Goal: Information Seeking & Learning: Compare options

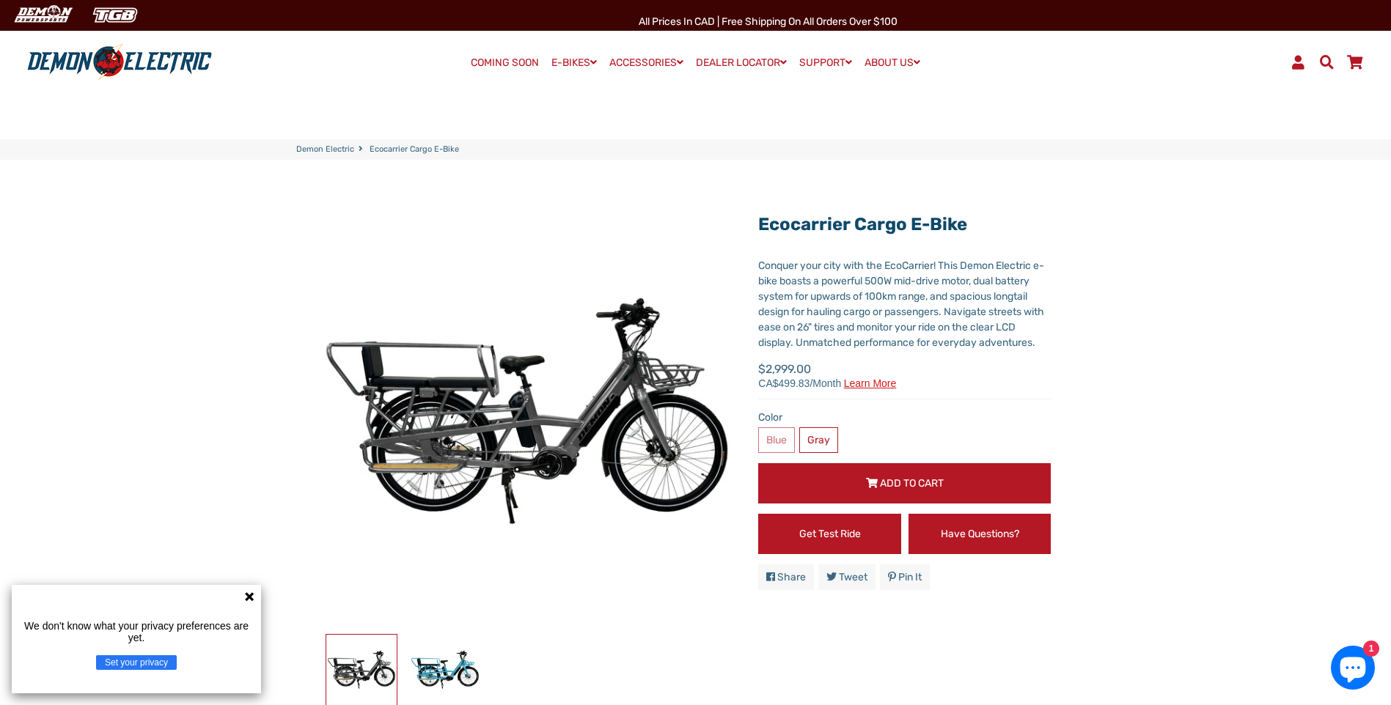
click at [249, 598] on icon at bounding box center [249, 596] width 9 height 9
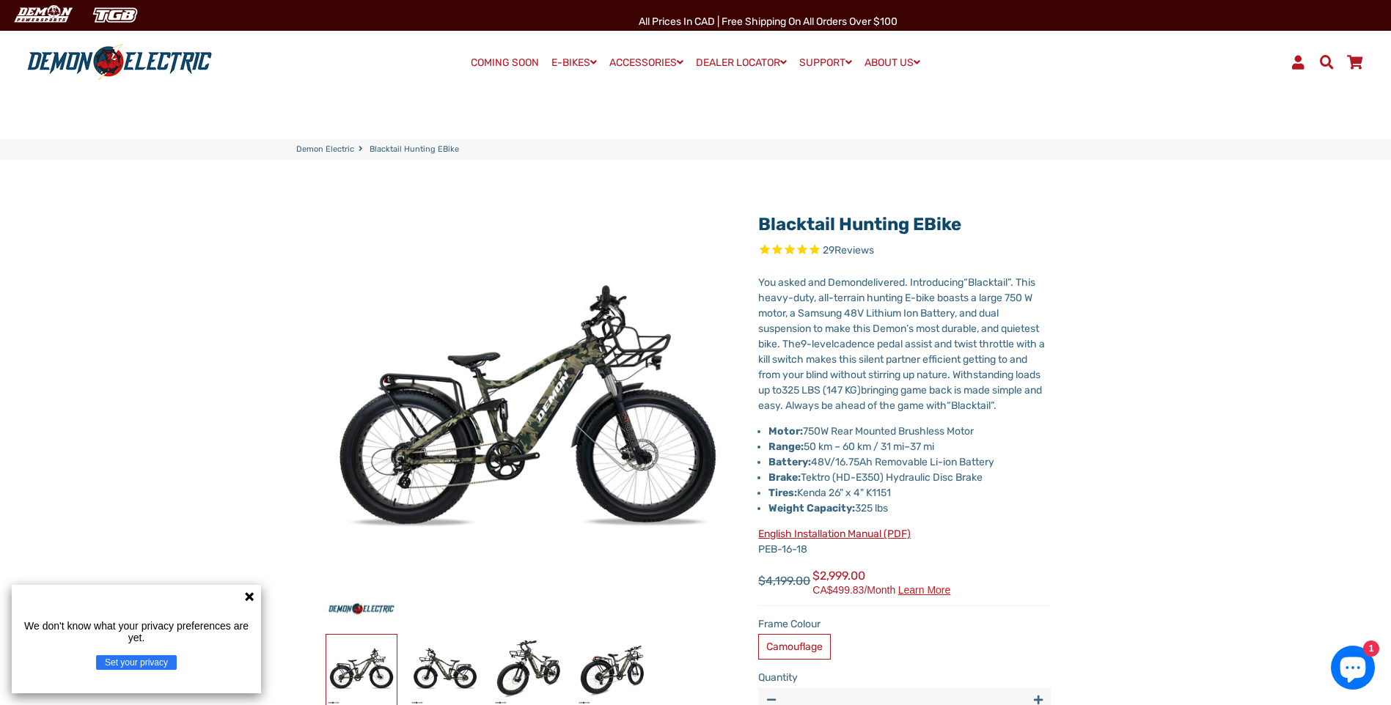
select select "******"
click at [987, 386] on span "cadence pedal assist and twist throttle with a kill switch makes this silent pa…" at bounding box center [901, 375] width 287 height 74
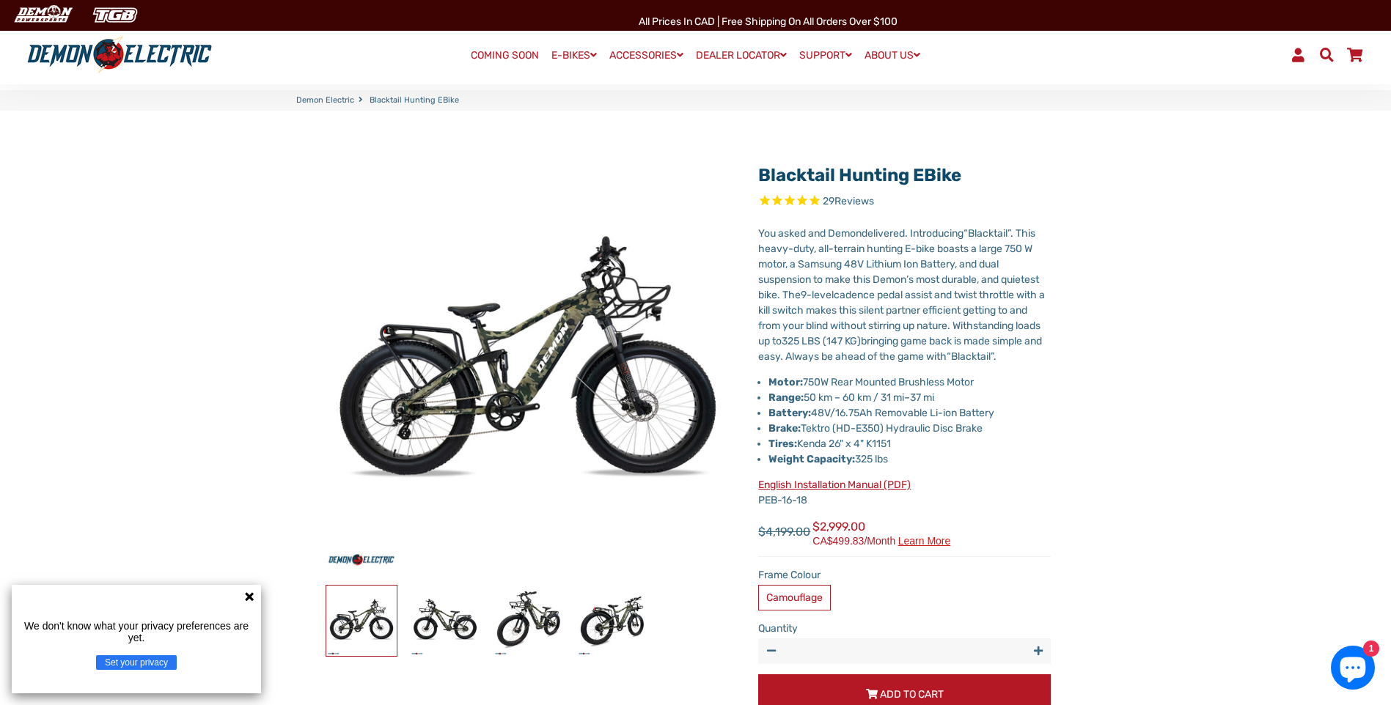
scroll to position [73, 0]
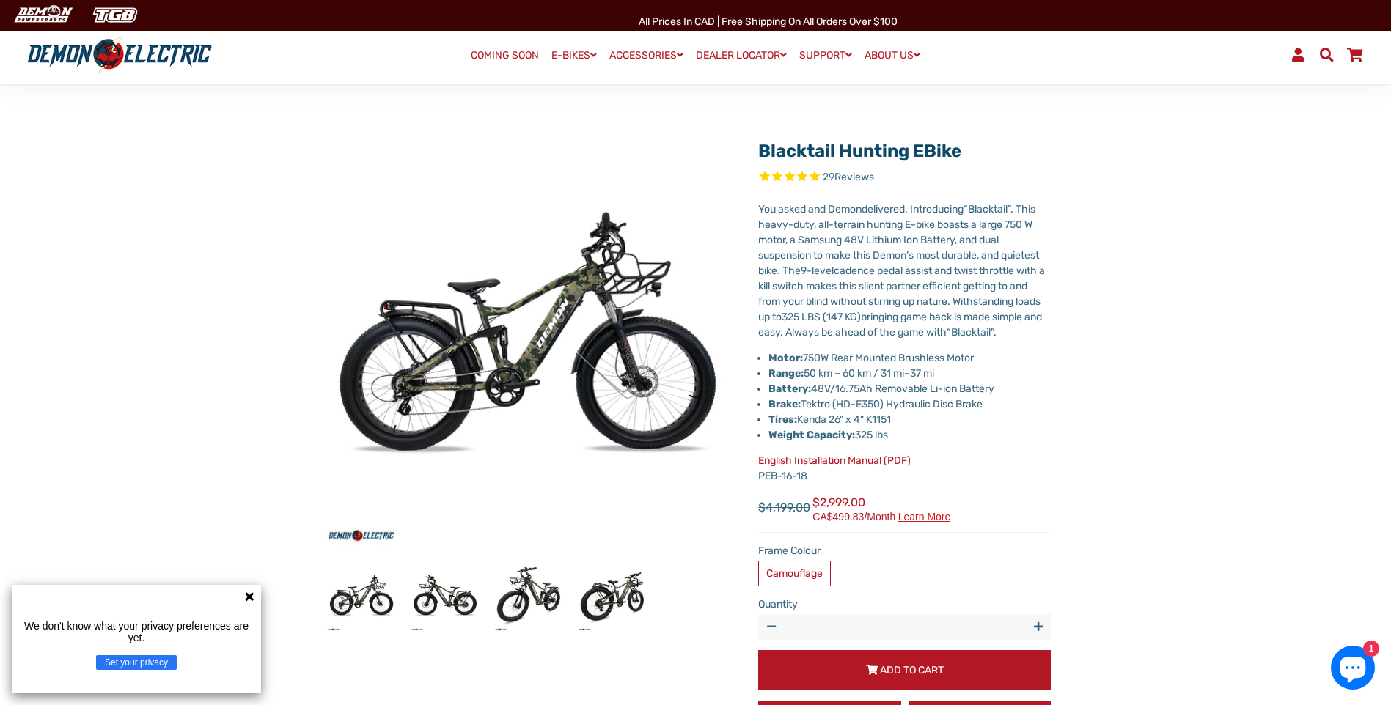
click at [257, 592] on div "We don't know what your privacy preferences are yet. Set your privacy" at bounding box center [136, 639] width 249 height 108
click at [251, 597] on icon at bounding box center [249, 597] width 12 height 12
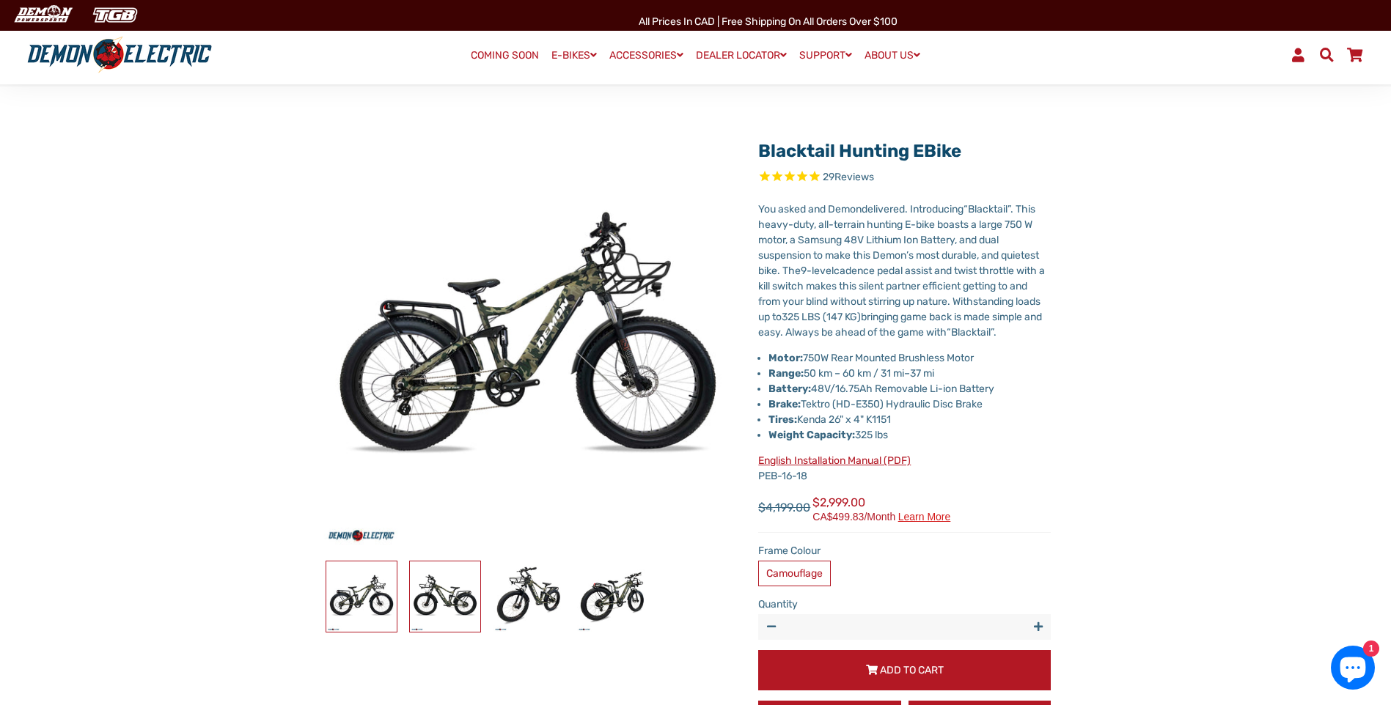
click at [413, 600] on img at bounding box center [445, 597] width 70 height 70
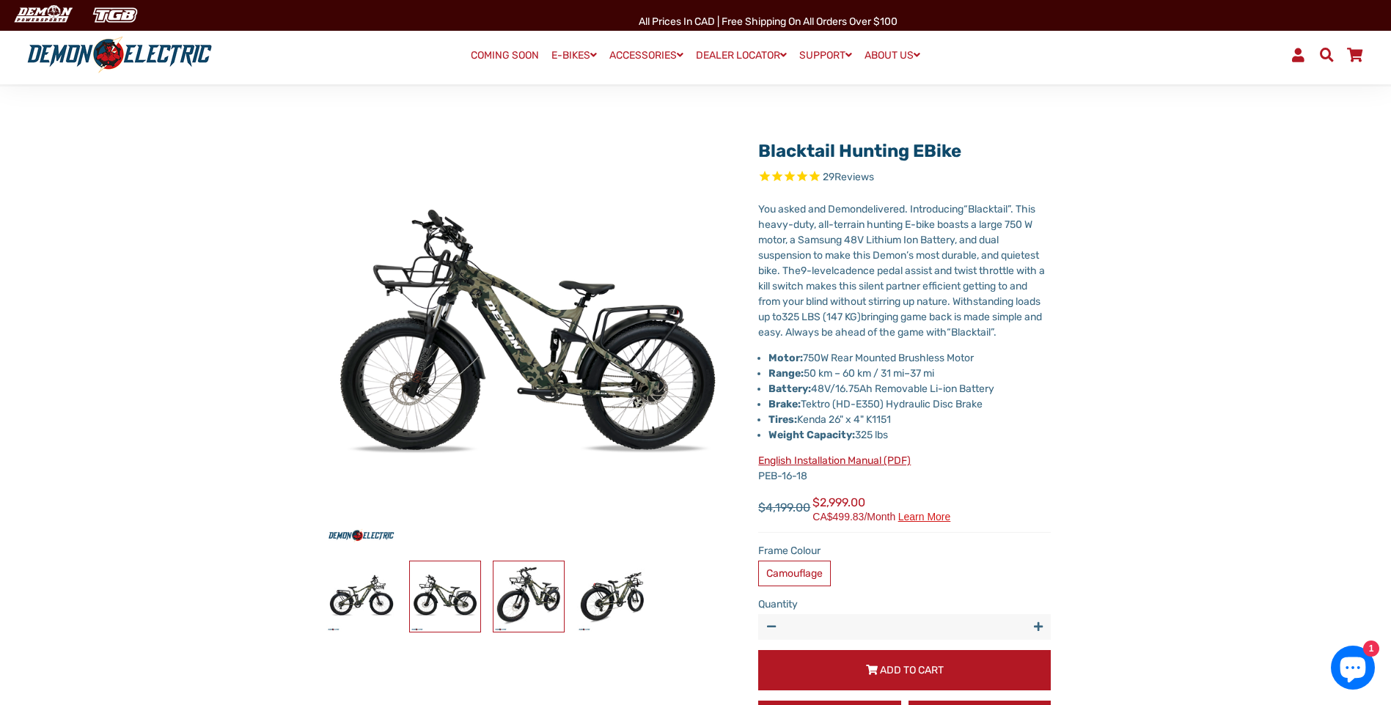
click at [521, 603] on img at bounding box center [528, 597] width 70 height 70
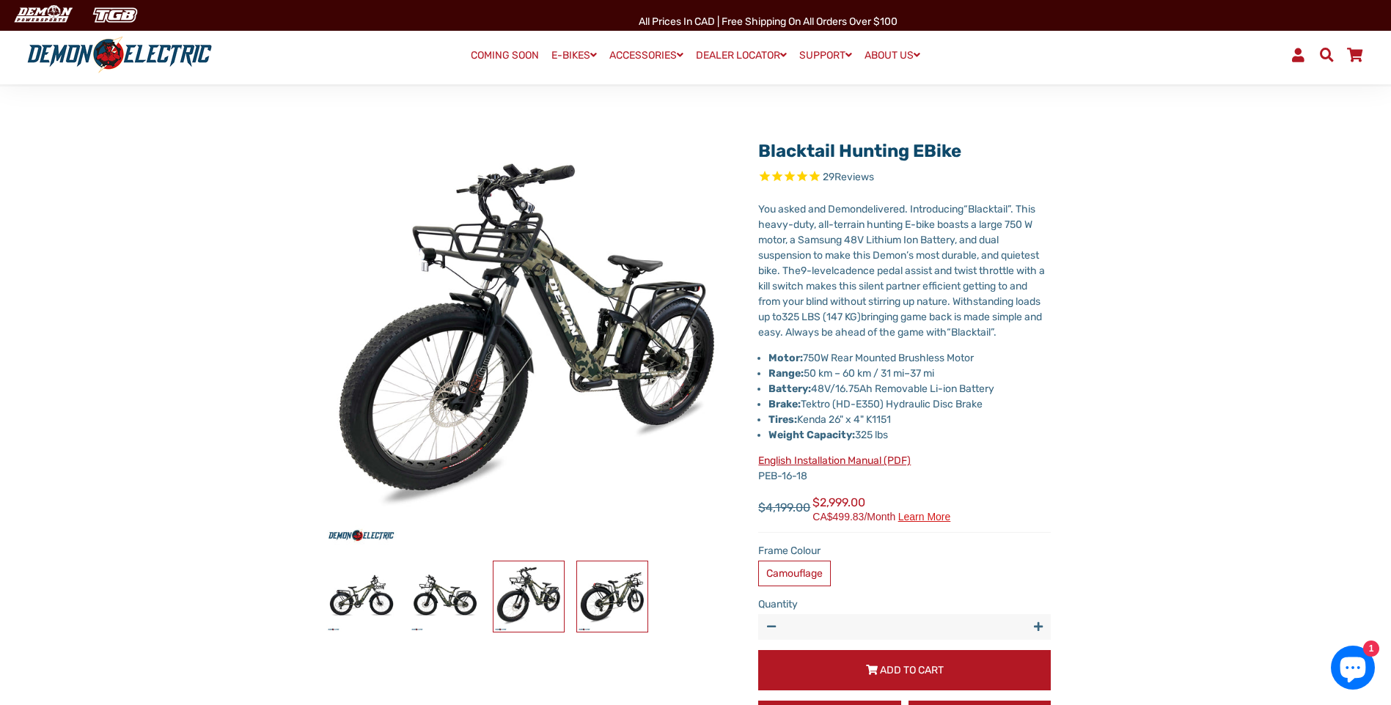
click at [630, 604] on img at bounding box center [612, 597] width 70 height 70
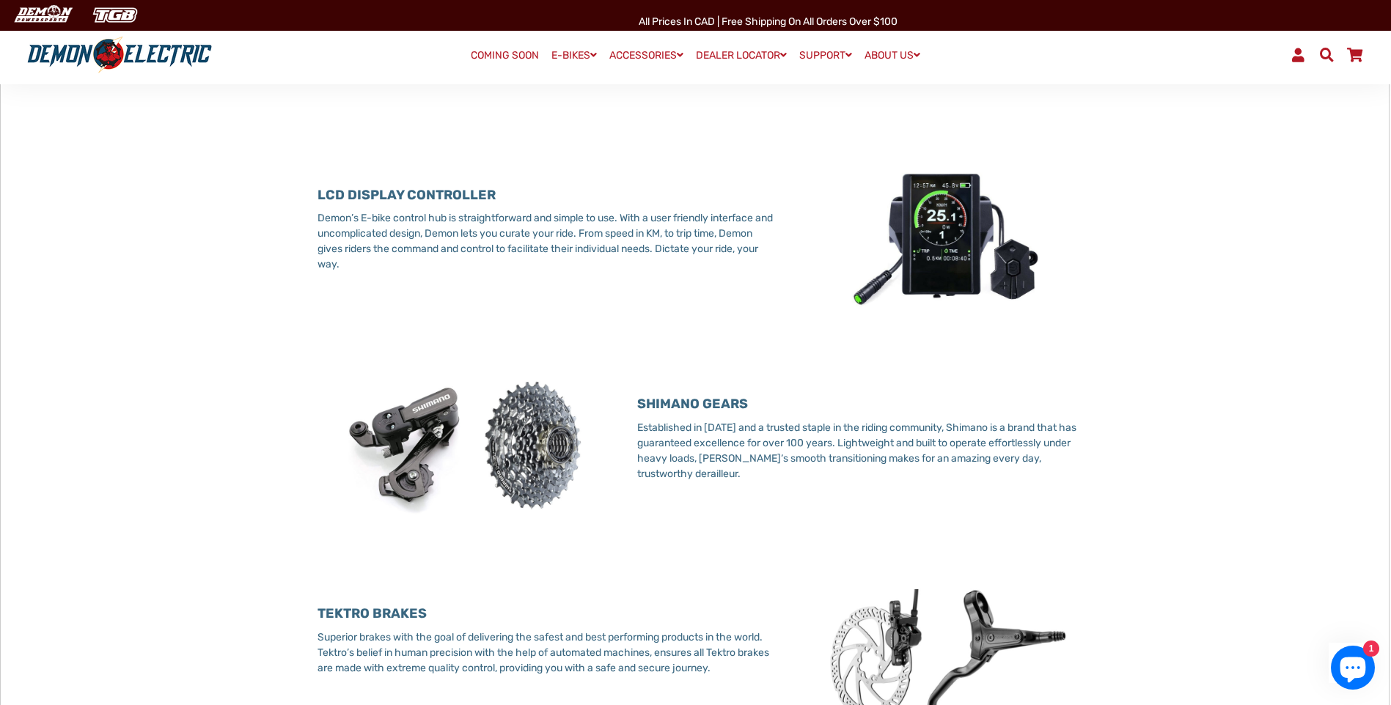
scroll to position [0, 0]
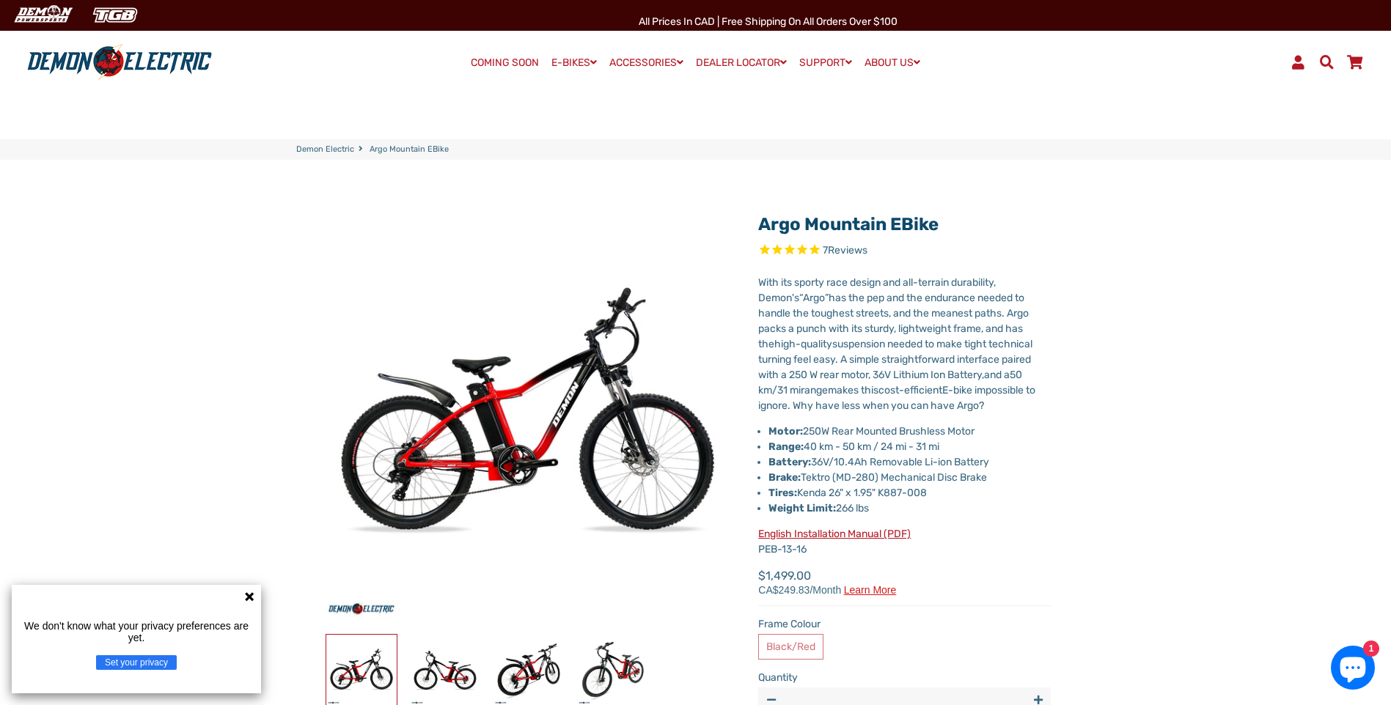
select select "******"
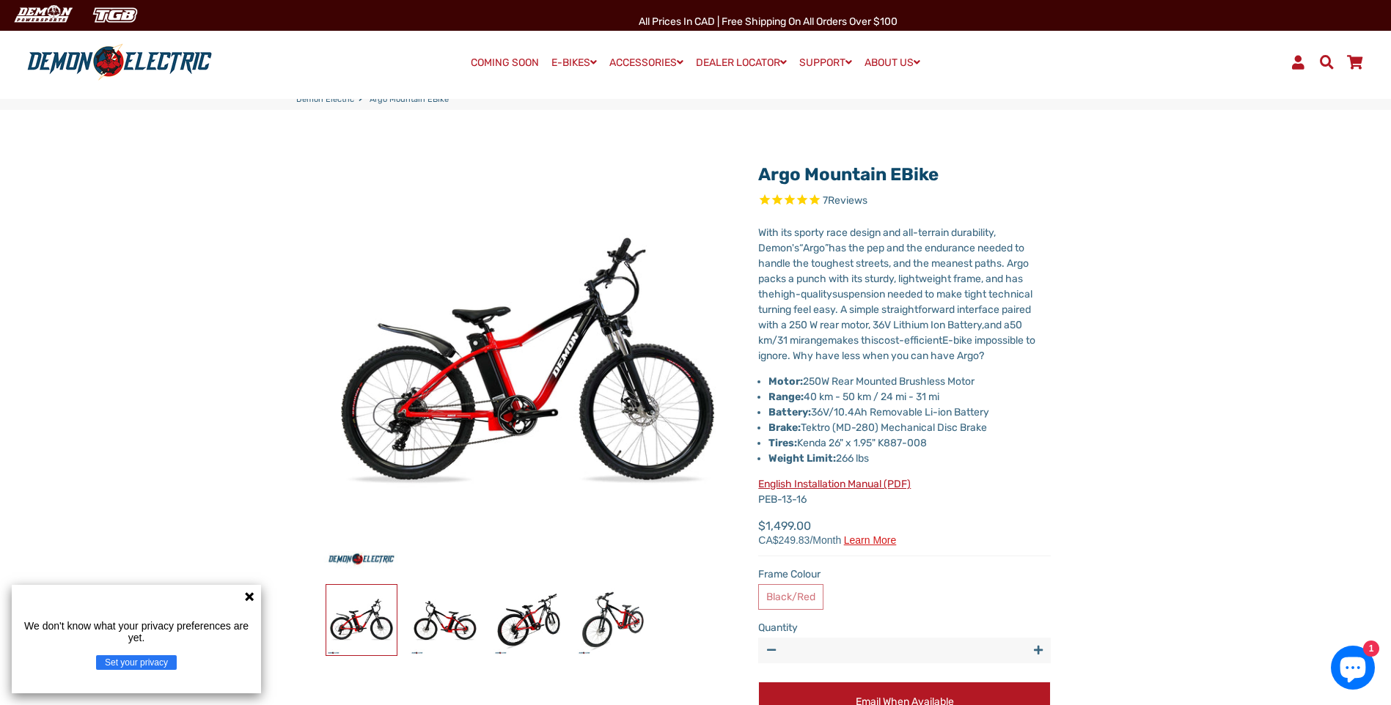
scroll to position [73, 0]
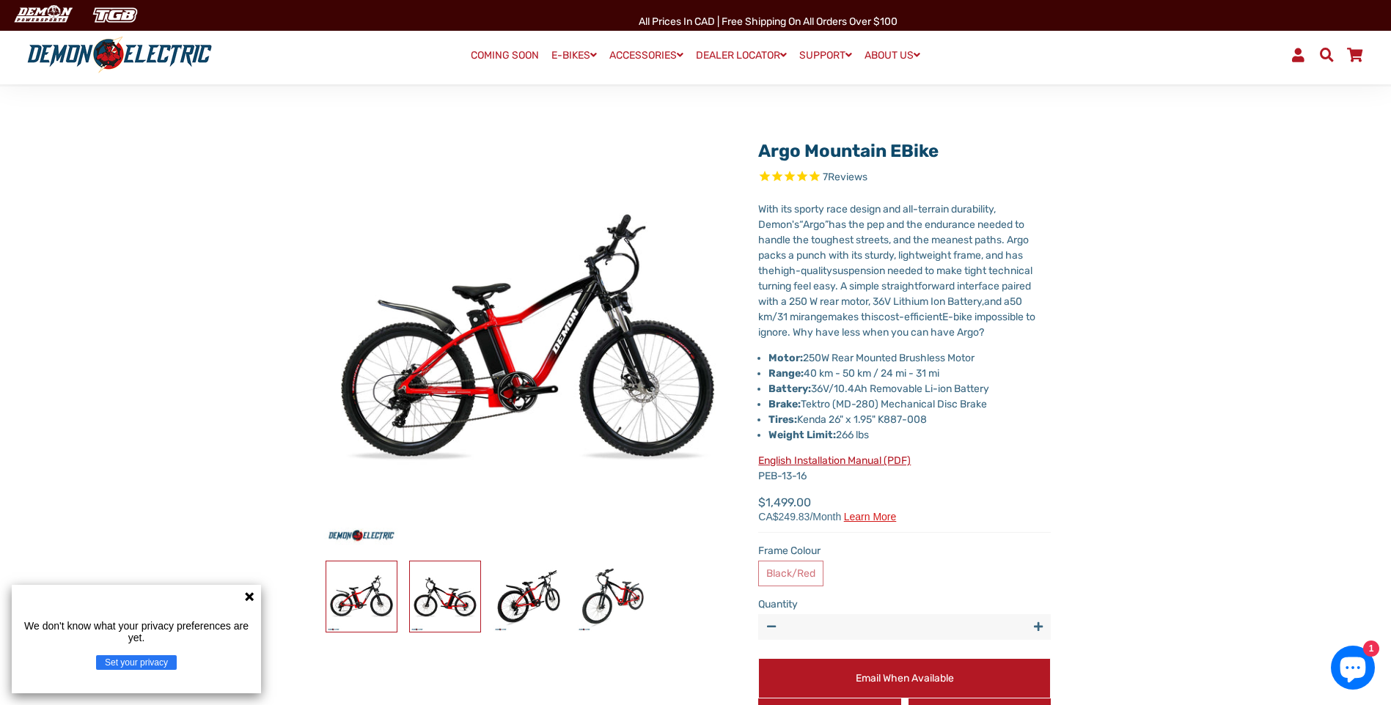
click at [456, 614] on img at bounding box center [445, 597] width 70 height 70
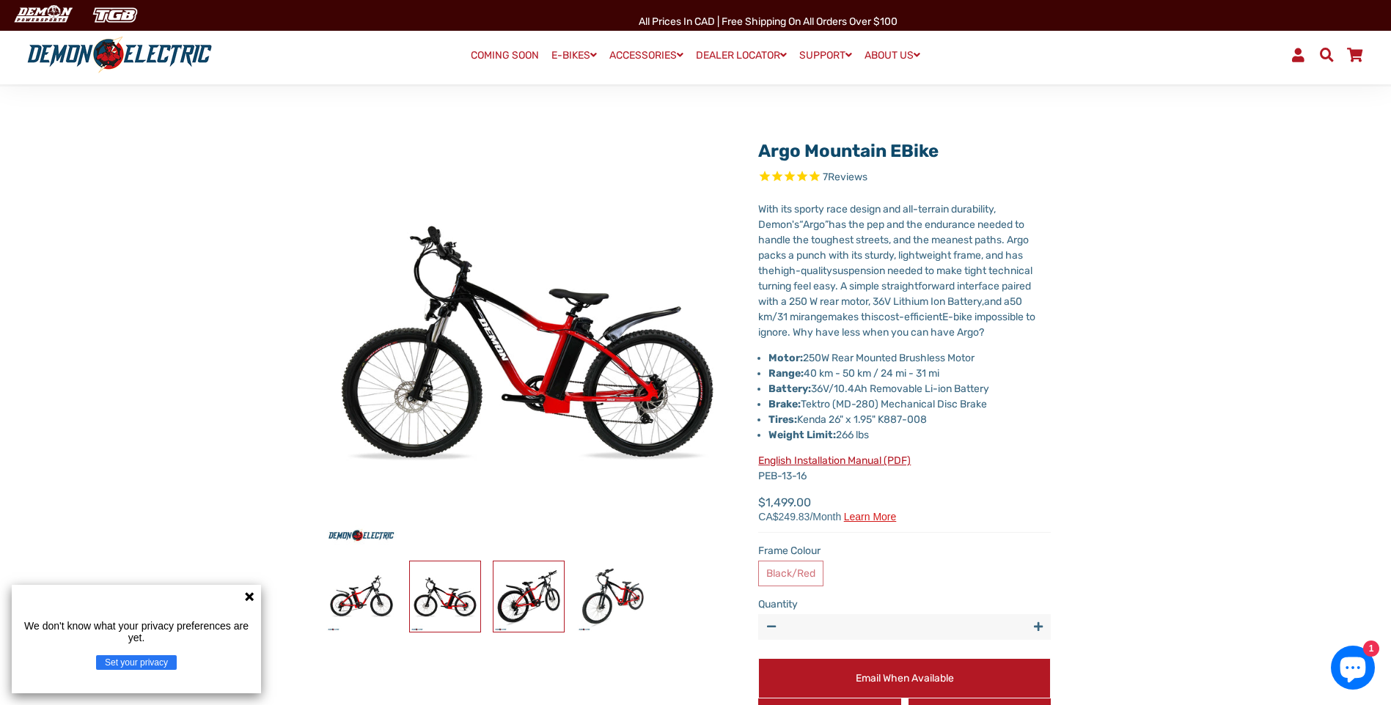
click at [537, 601] on img at bounding box center [528, 597] width 70 height 70
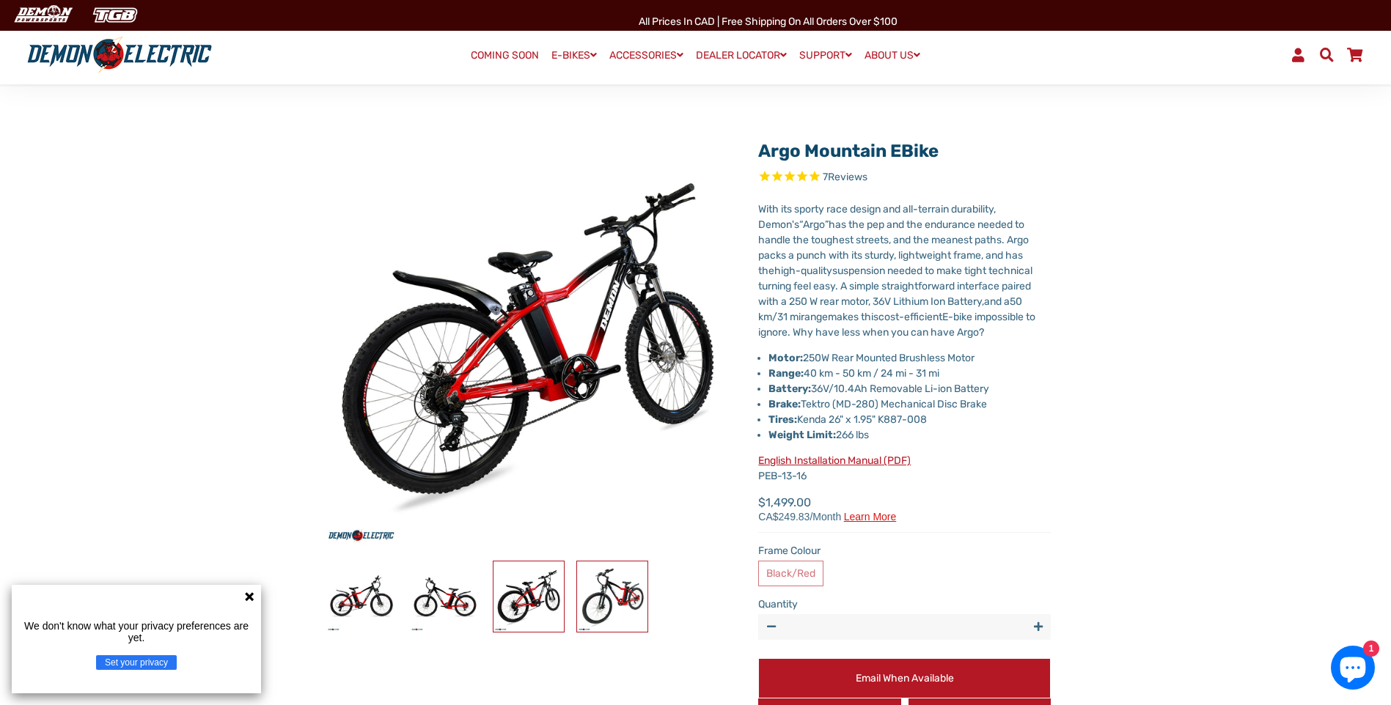
click at [647, 597] on link at bounding box center [612, 597] width 72 height 72
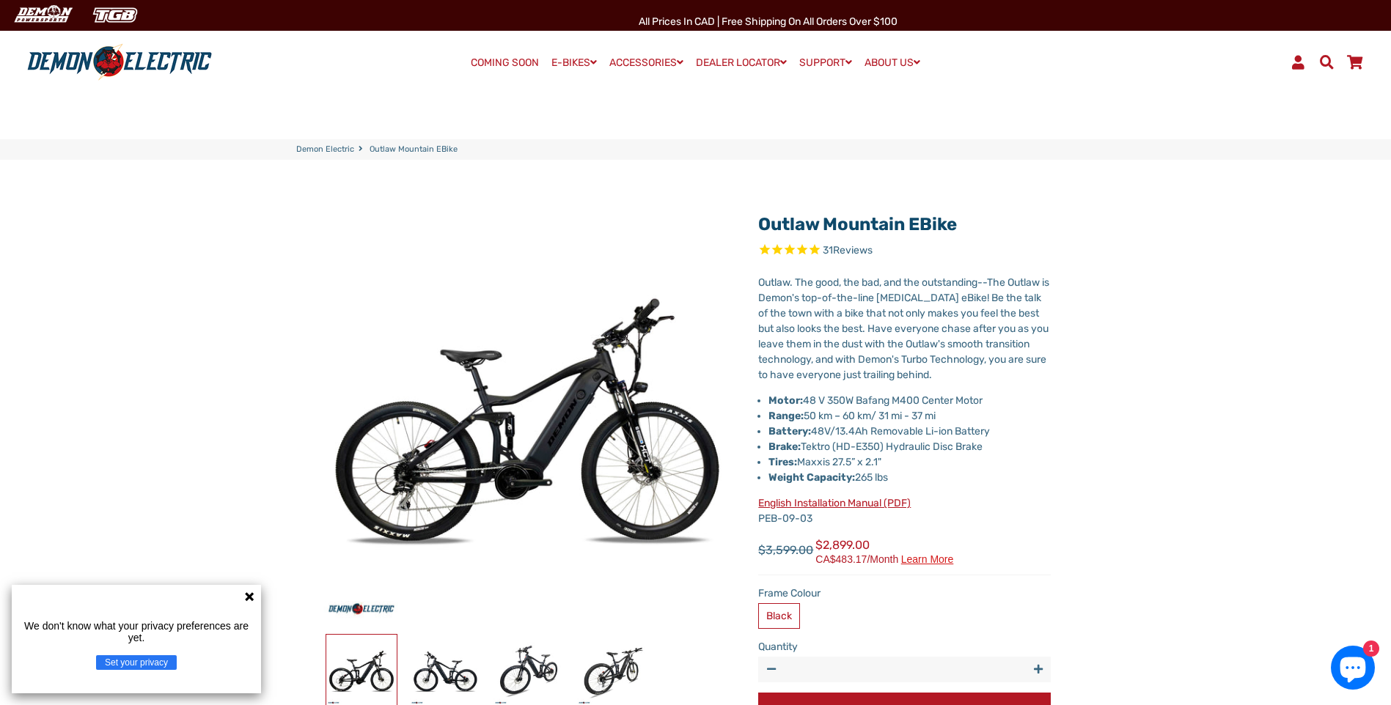
select select "******"
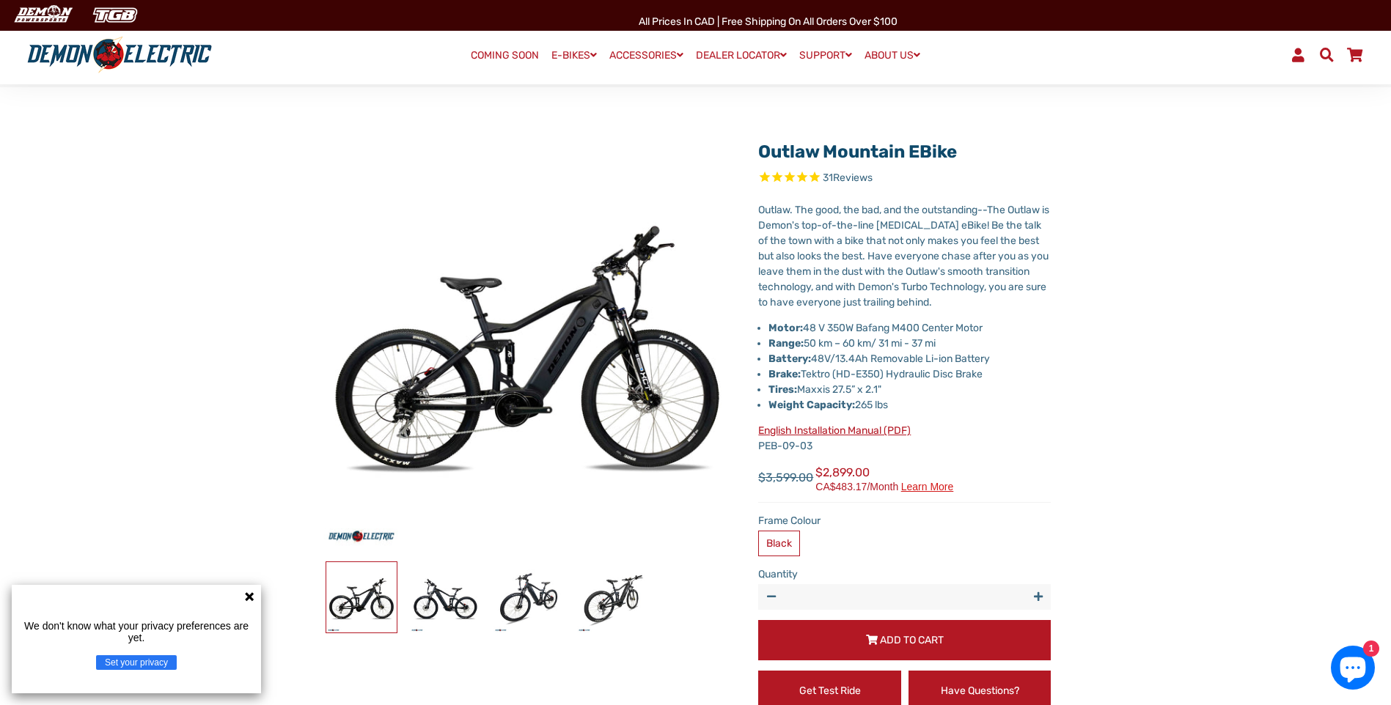
scroll to position [73, 0]
click at [249, 597] on g at bounding box center [249, 596] width 9 height 9
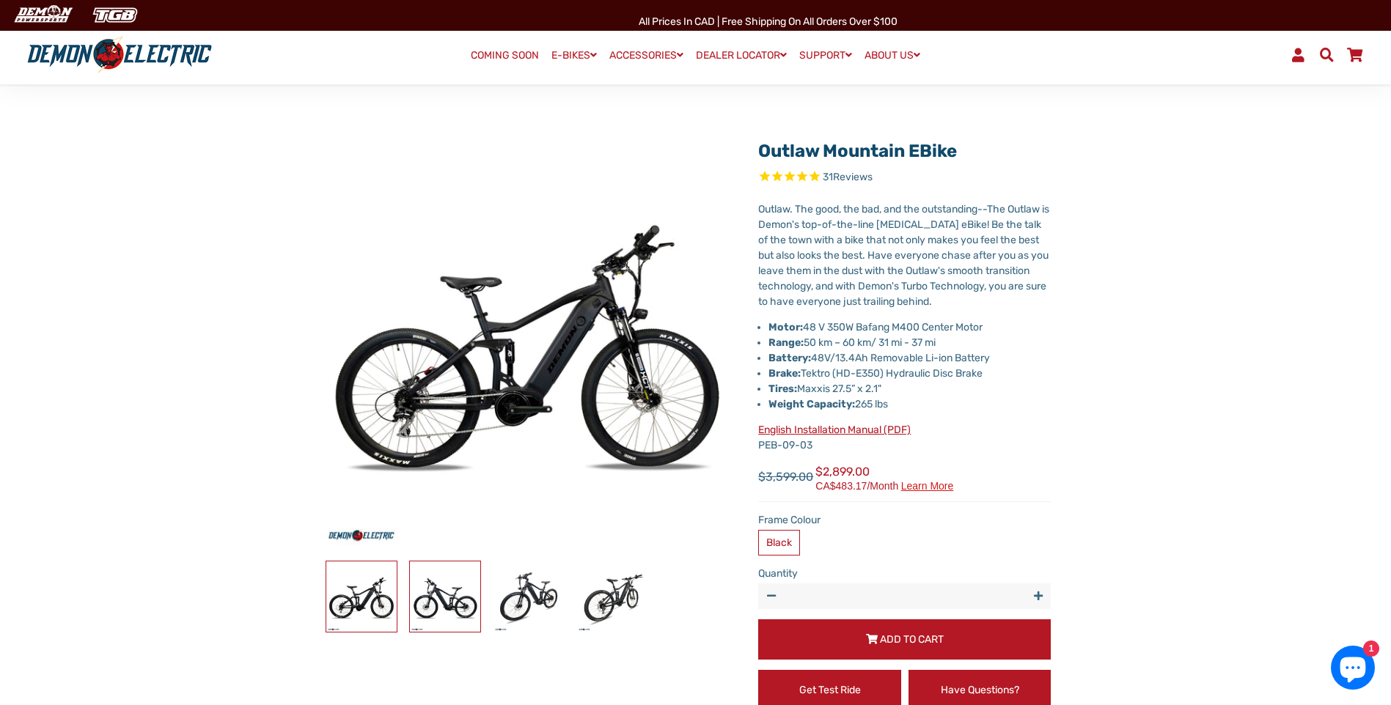
click at [472, 608] on img at bounding box center [445, 597] width 70 height 70
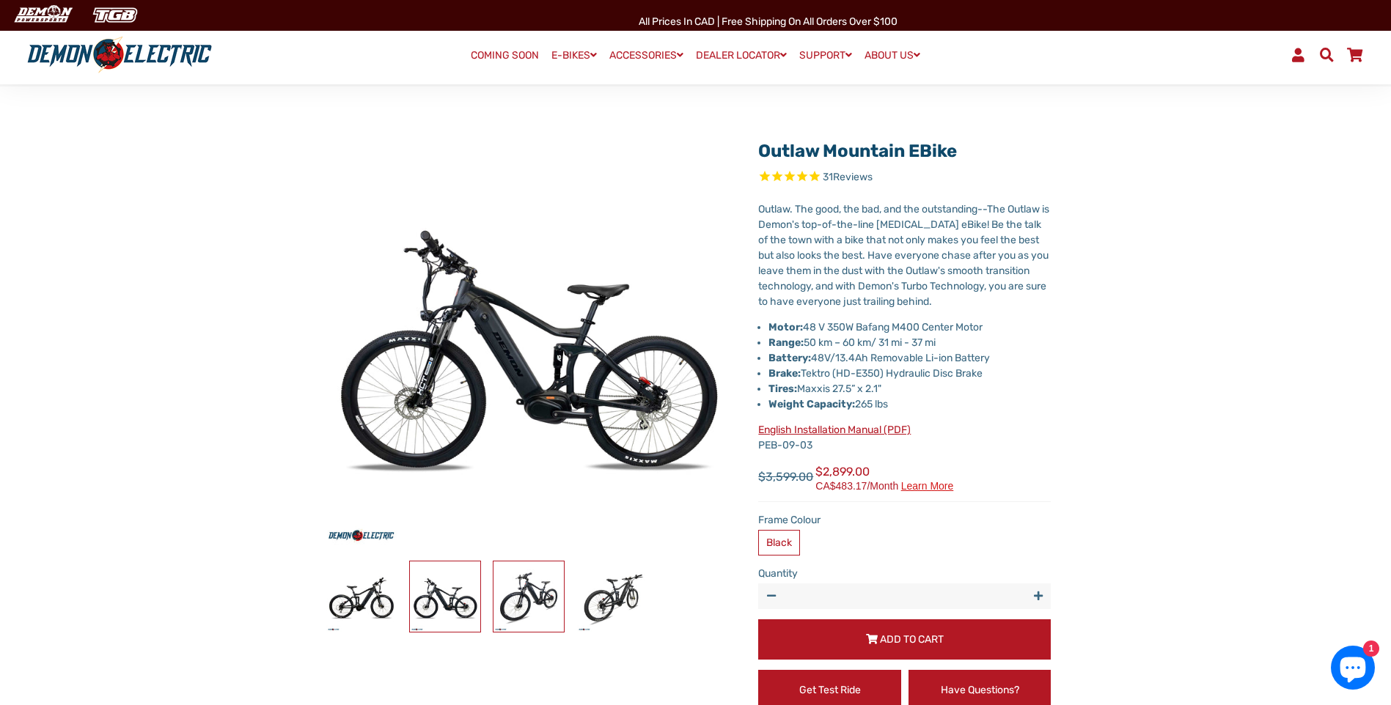
click at [537, 602] on img at bounding box center [528, 597] width 70 height 70
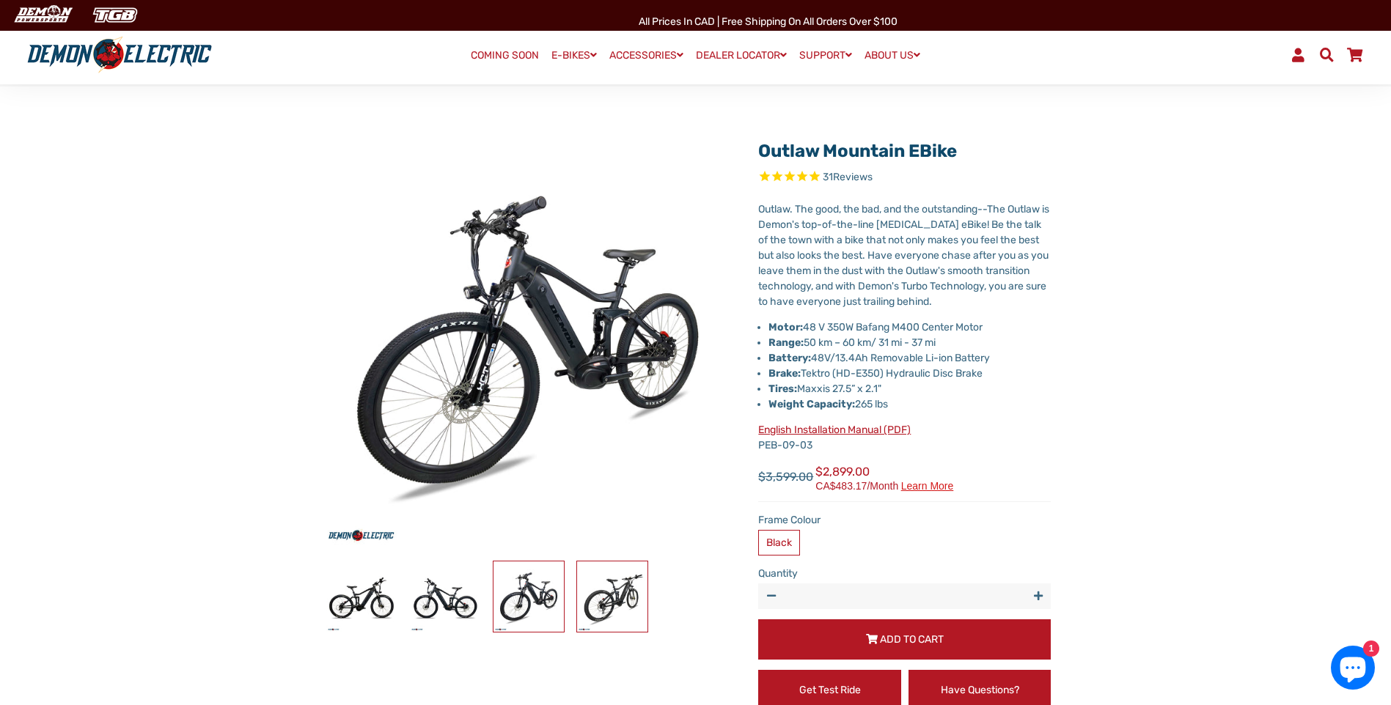
click at [619, 602] on img at bounding box center [612, 597] width 70 height 70
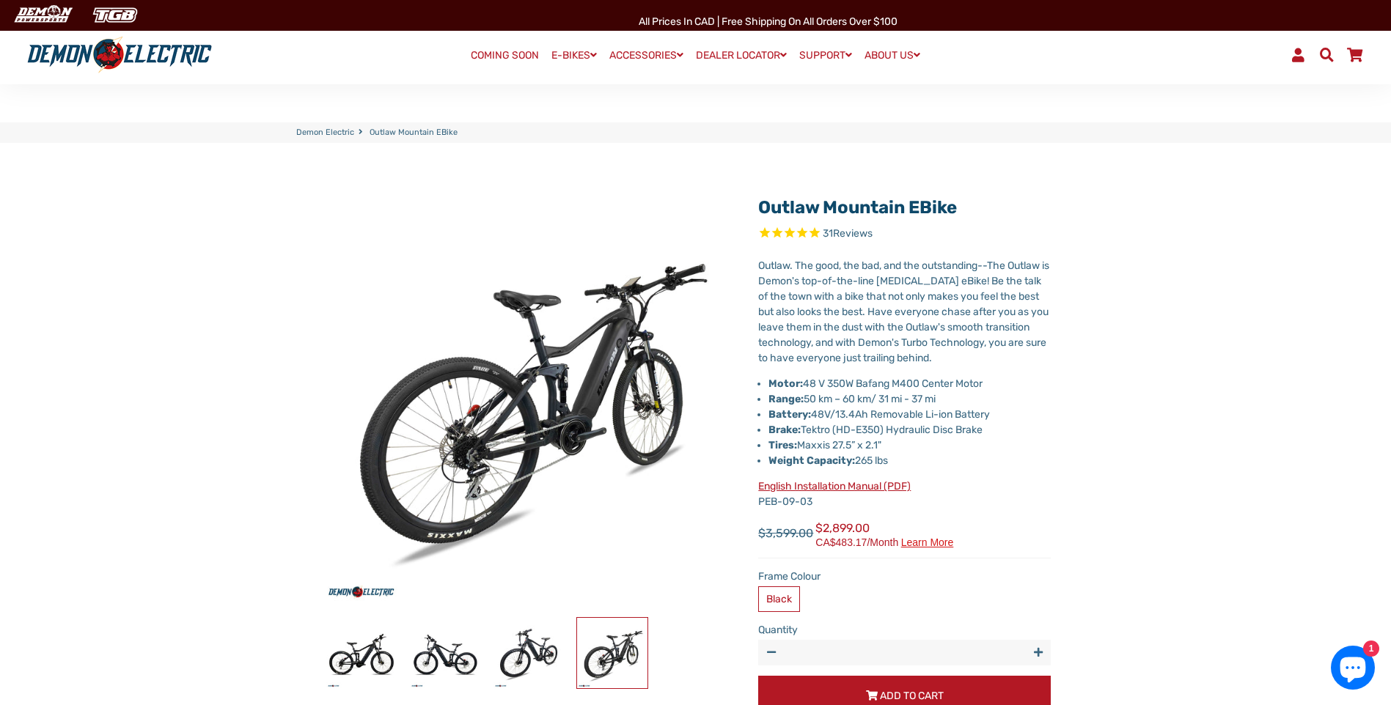
scroll to position [0, 0]
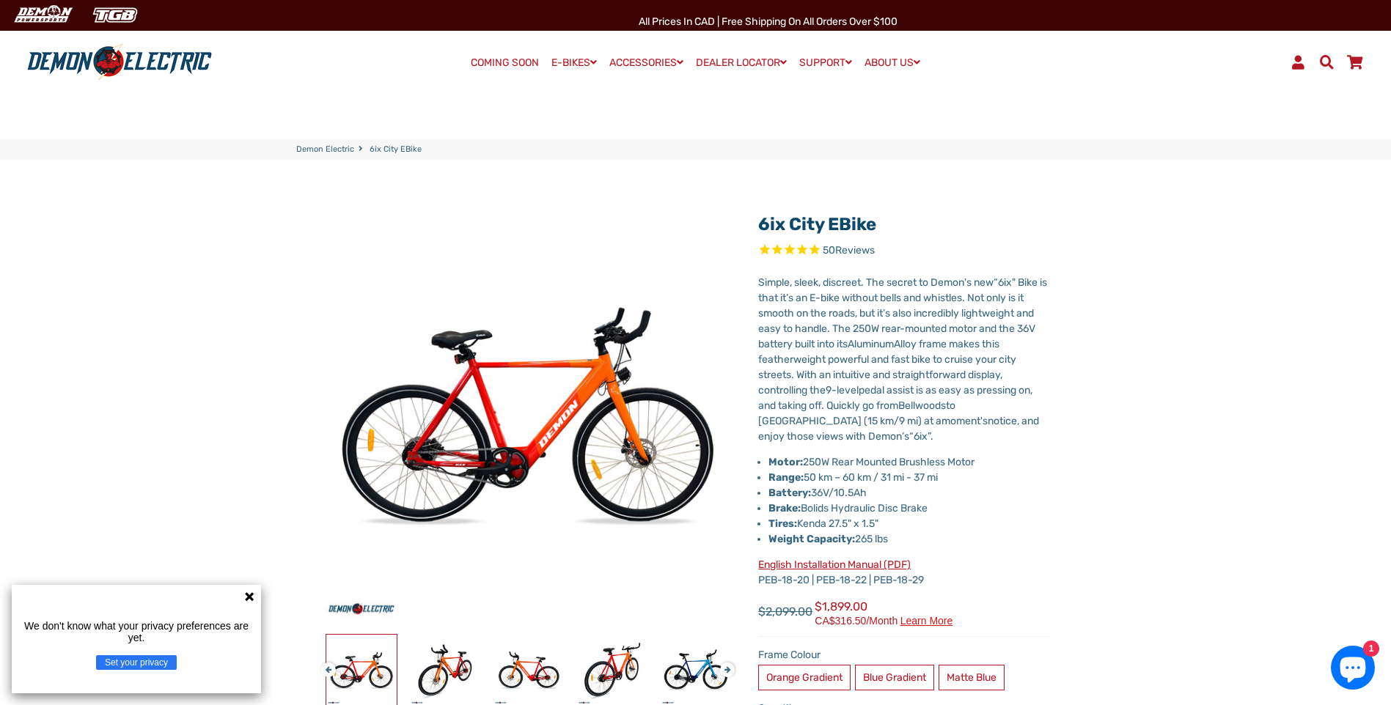
select select "******"
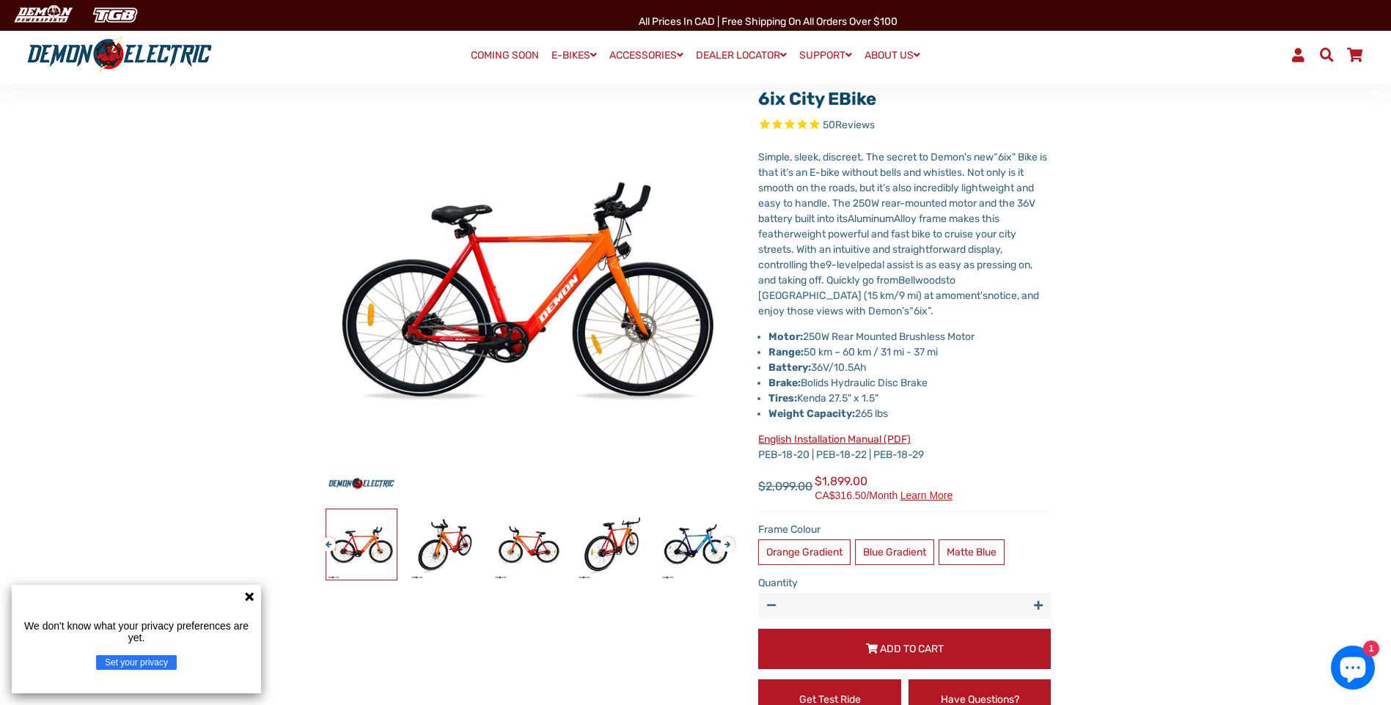
scroll to position [73, 0]
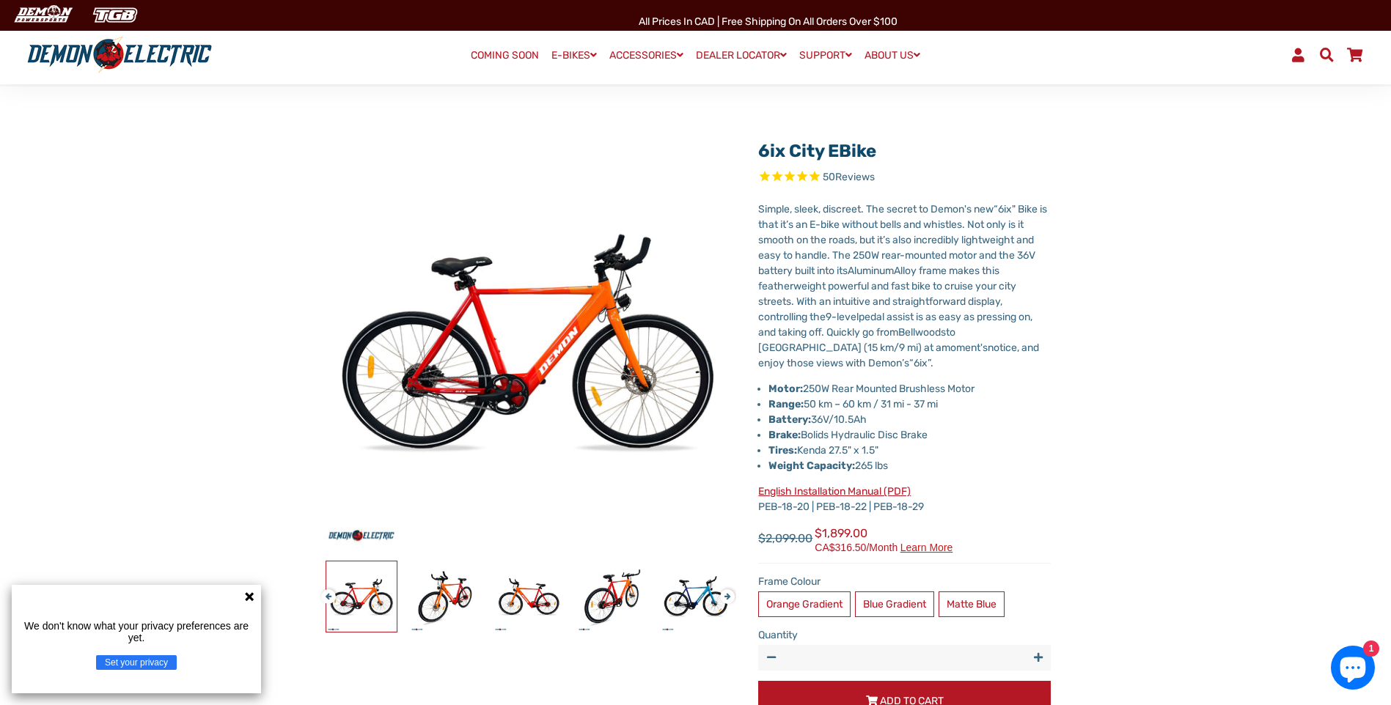
click at [251, 597] on icon at bounding box center [249, 597] width 12 height 12
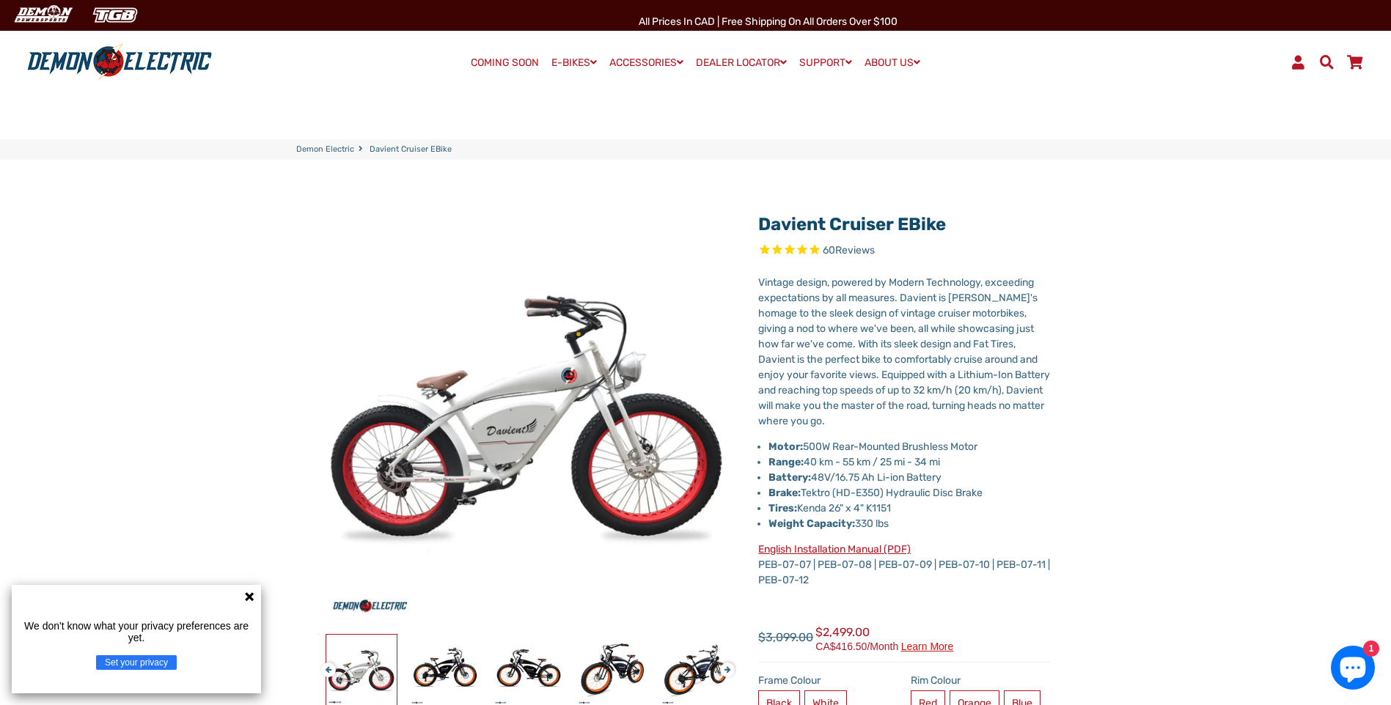
select select "******"
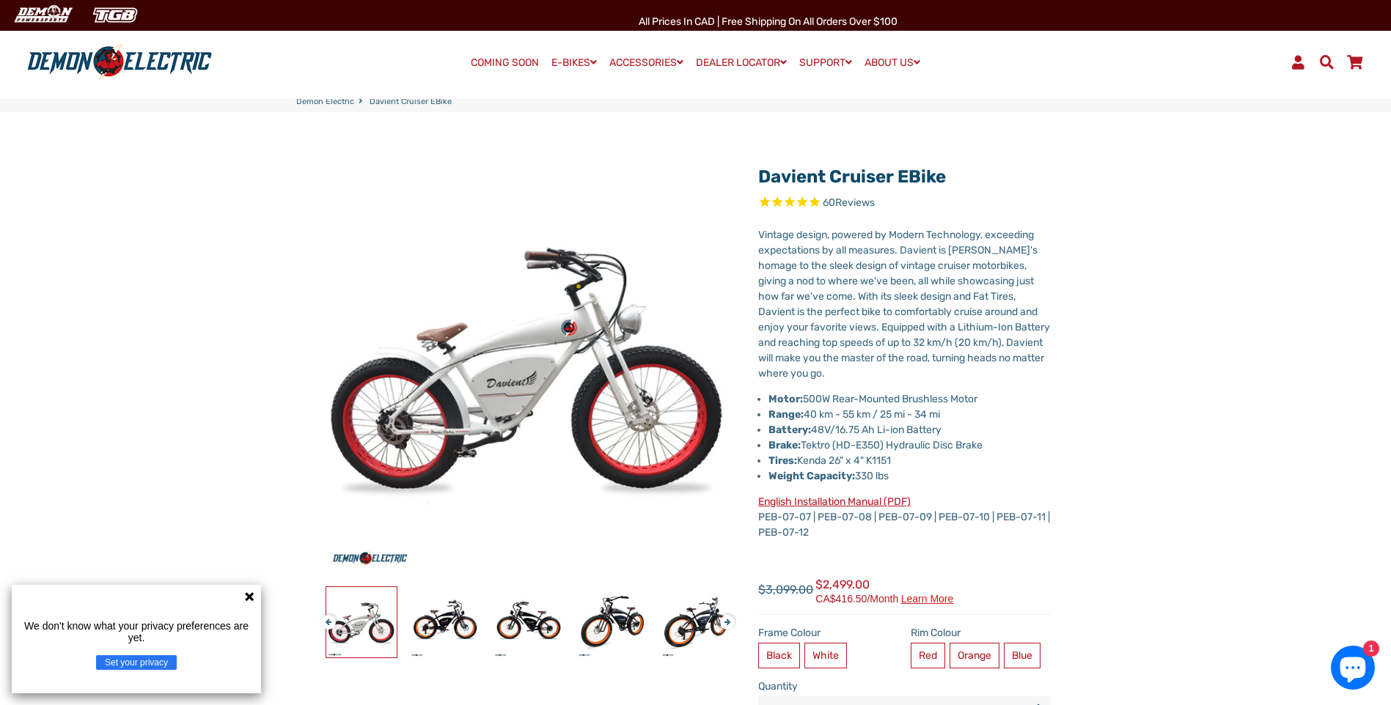
scroll to position [73, 0]
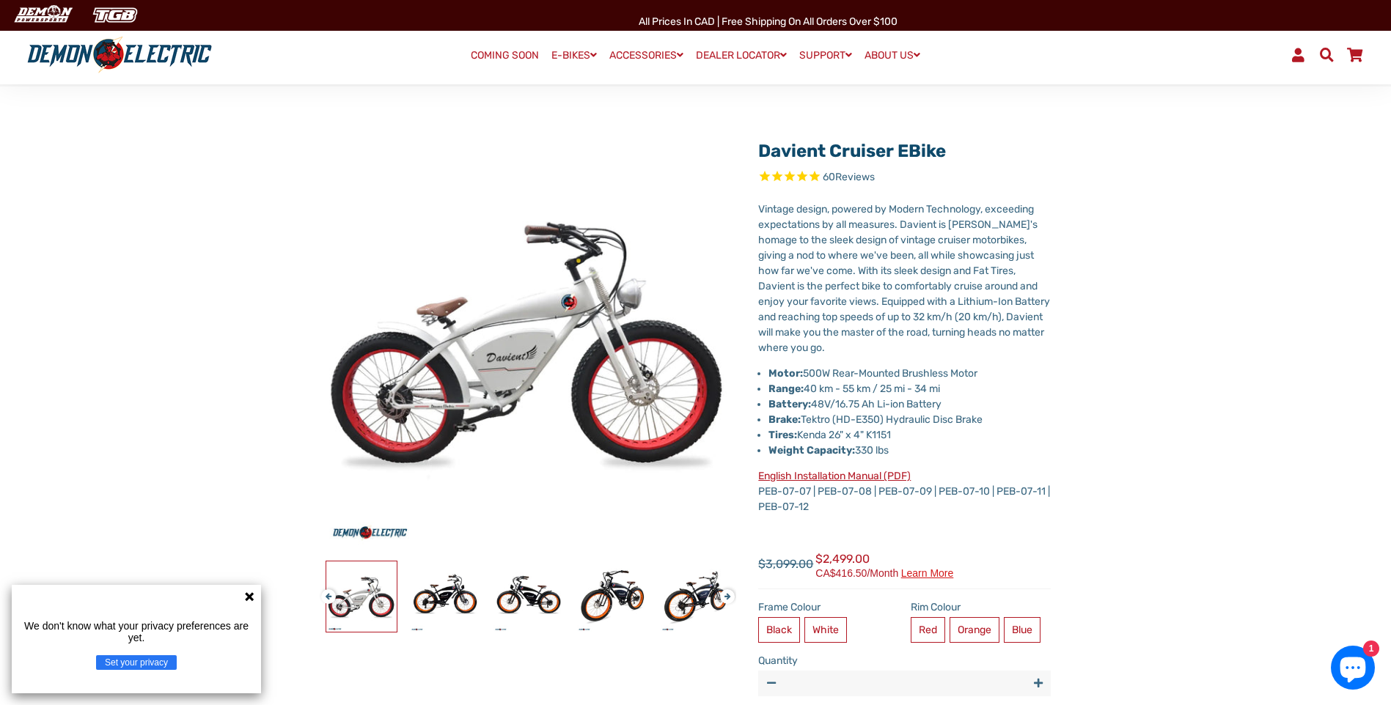
click at [247, 594] on icon at bounding box center [249, 596] width 9 height 9
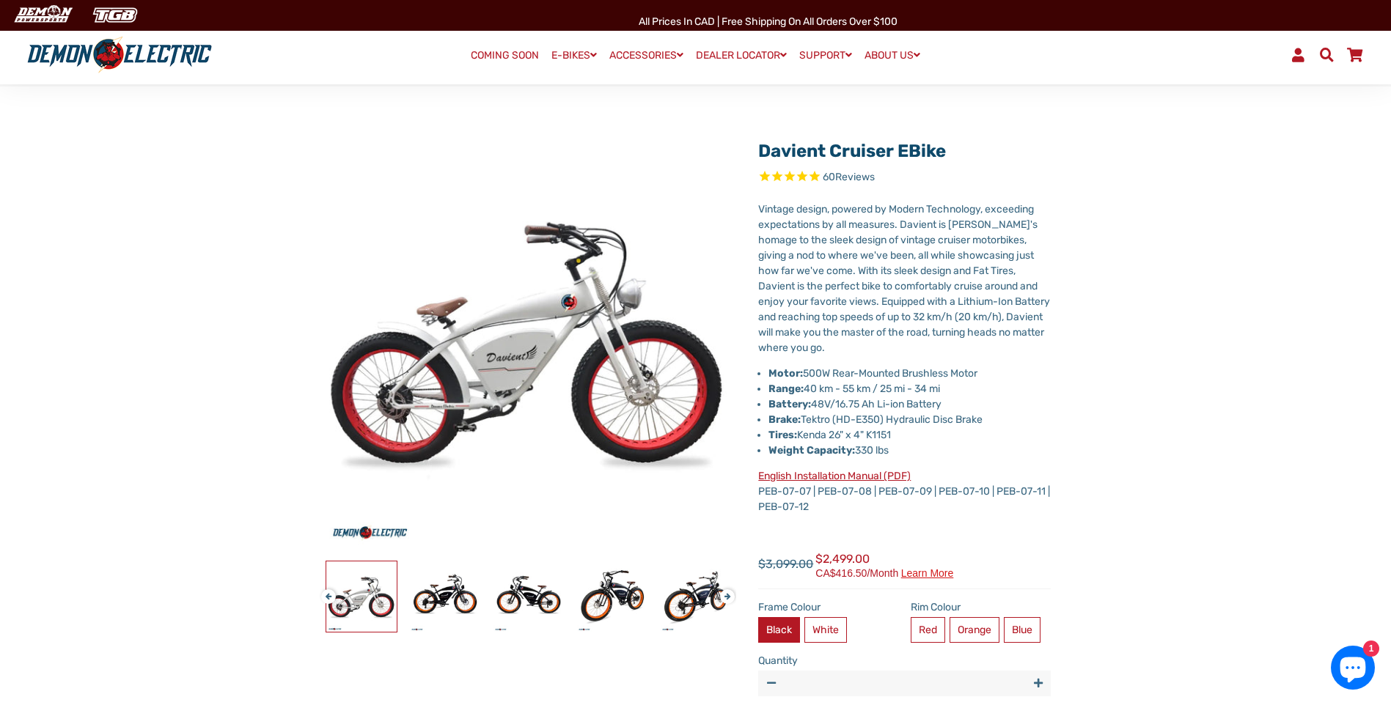
click at [774, 635] on label "Black" at bounding box center [779, 630] width 42 height 26
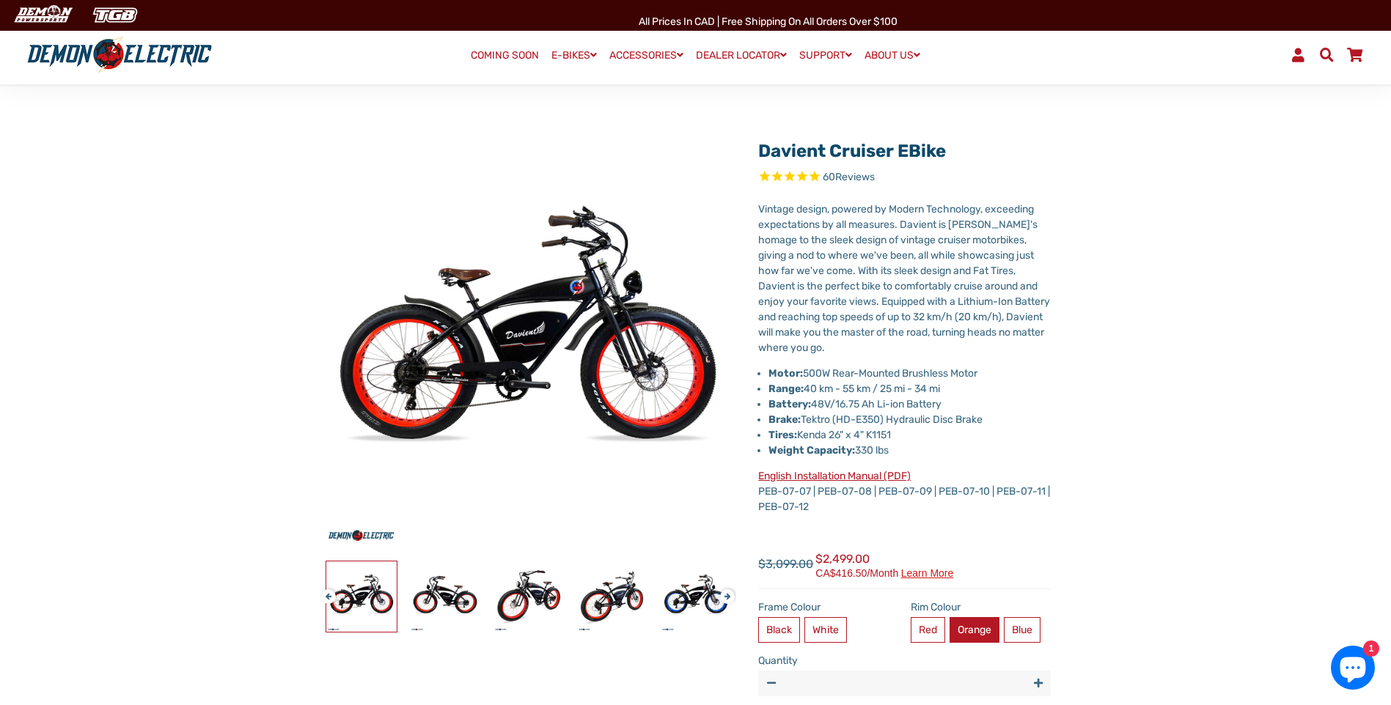
click at [971, 625] on label "Orange" at bounding box center [974, 630] width 50 height 26
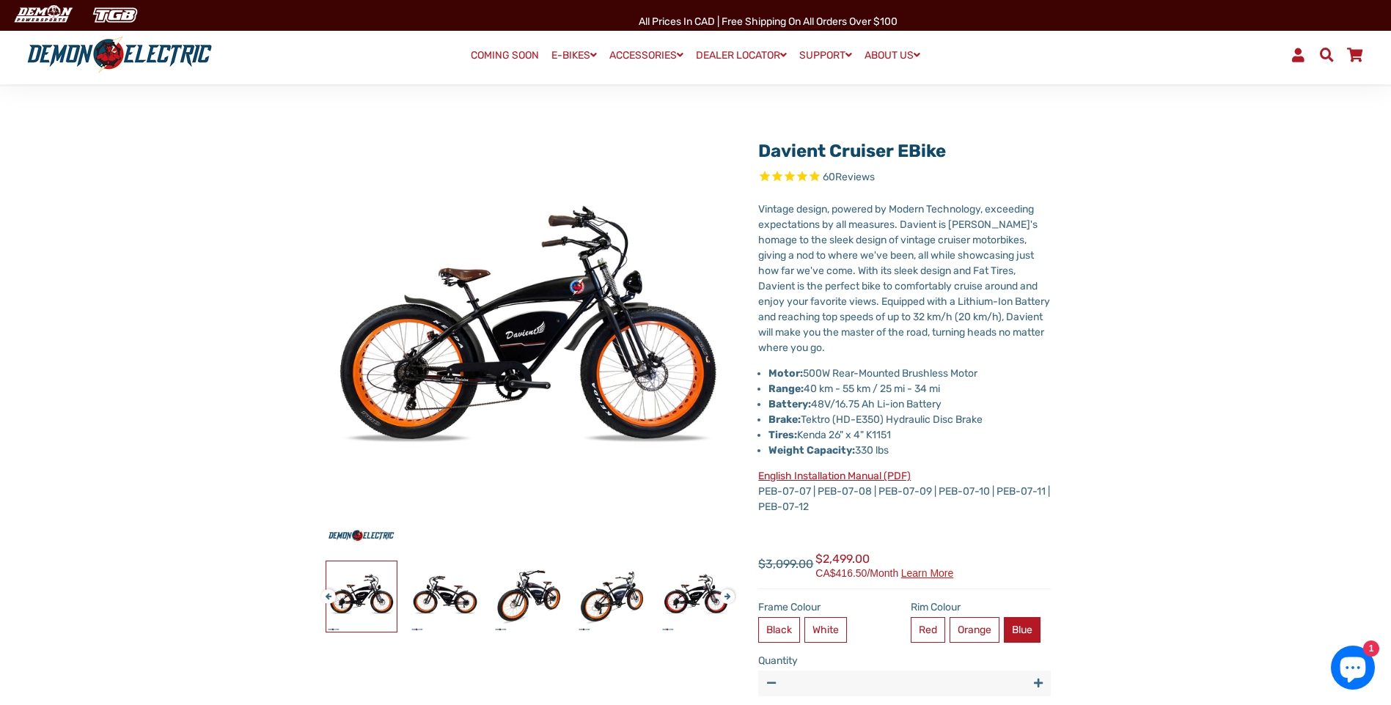
click at [1020, 622] on label "Blue" at bounding box center [1022, 630] width 37 height 26
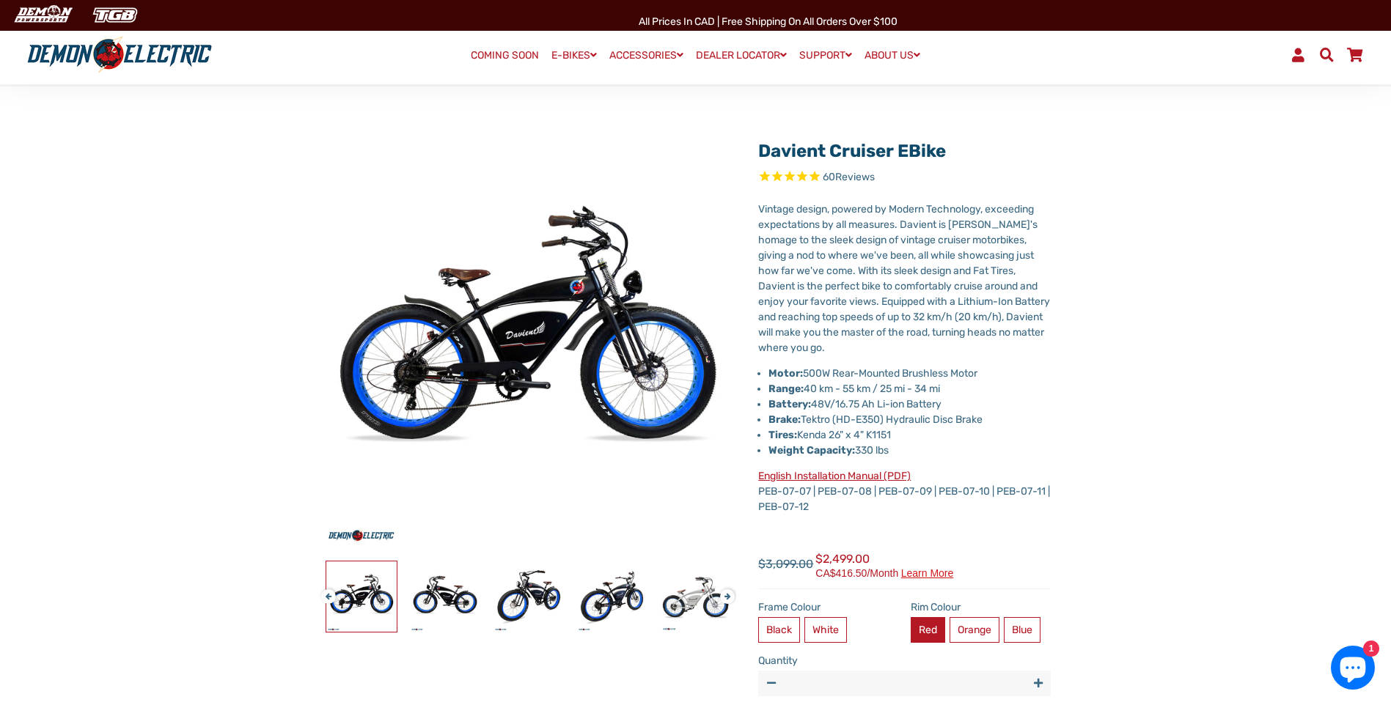
click at [929, 629] on label "Red" at bounding box center [927, 630] width 34 height 26
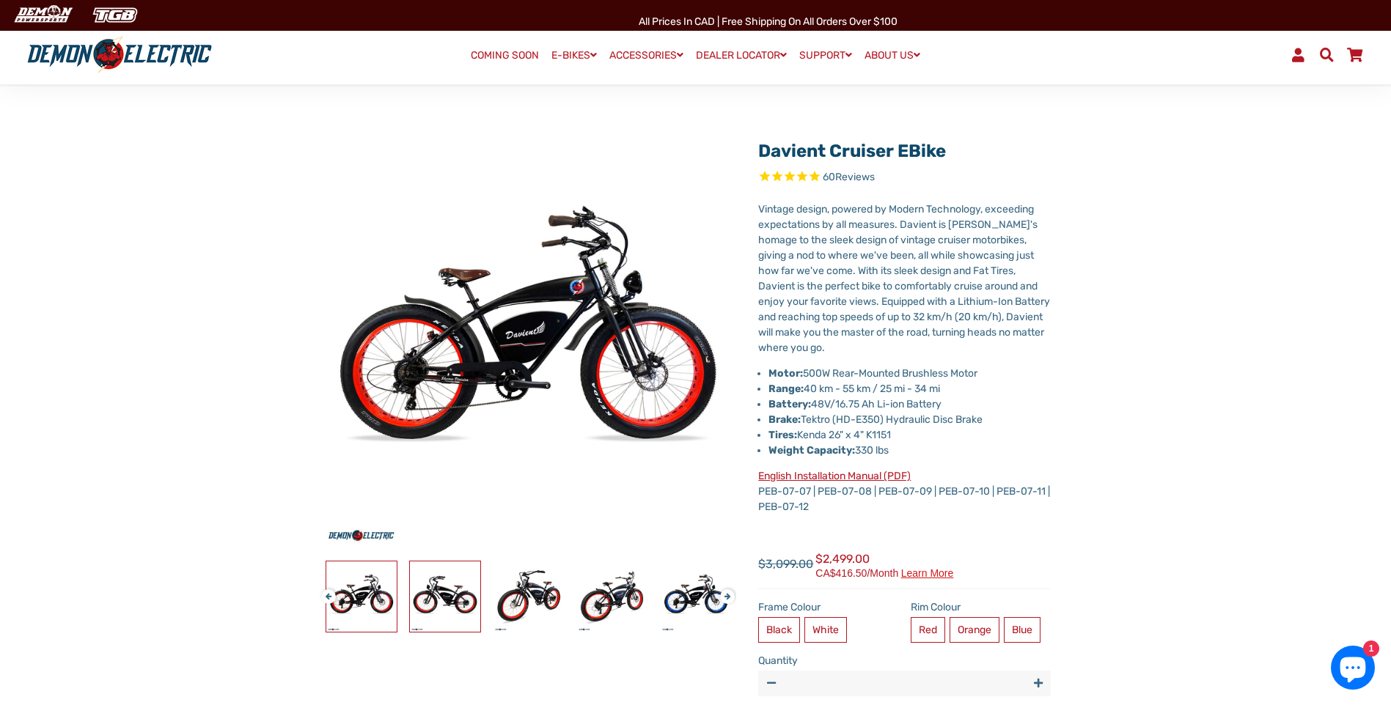
click at [433, 611] on img at bounding box center [445, 597] width 70 height 70
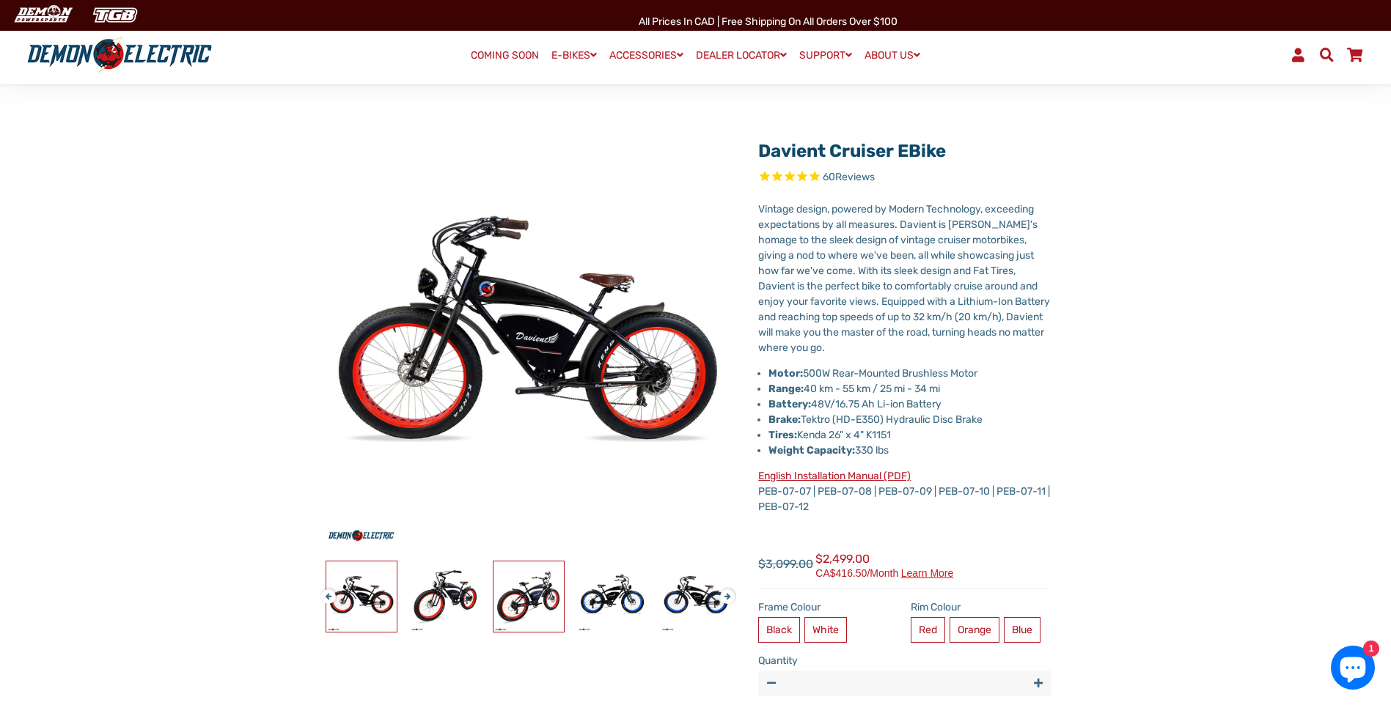
click at [515, 605] on img at bounding box center [528, 597] width 70 height 70
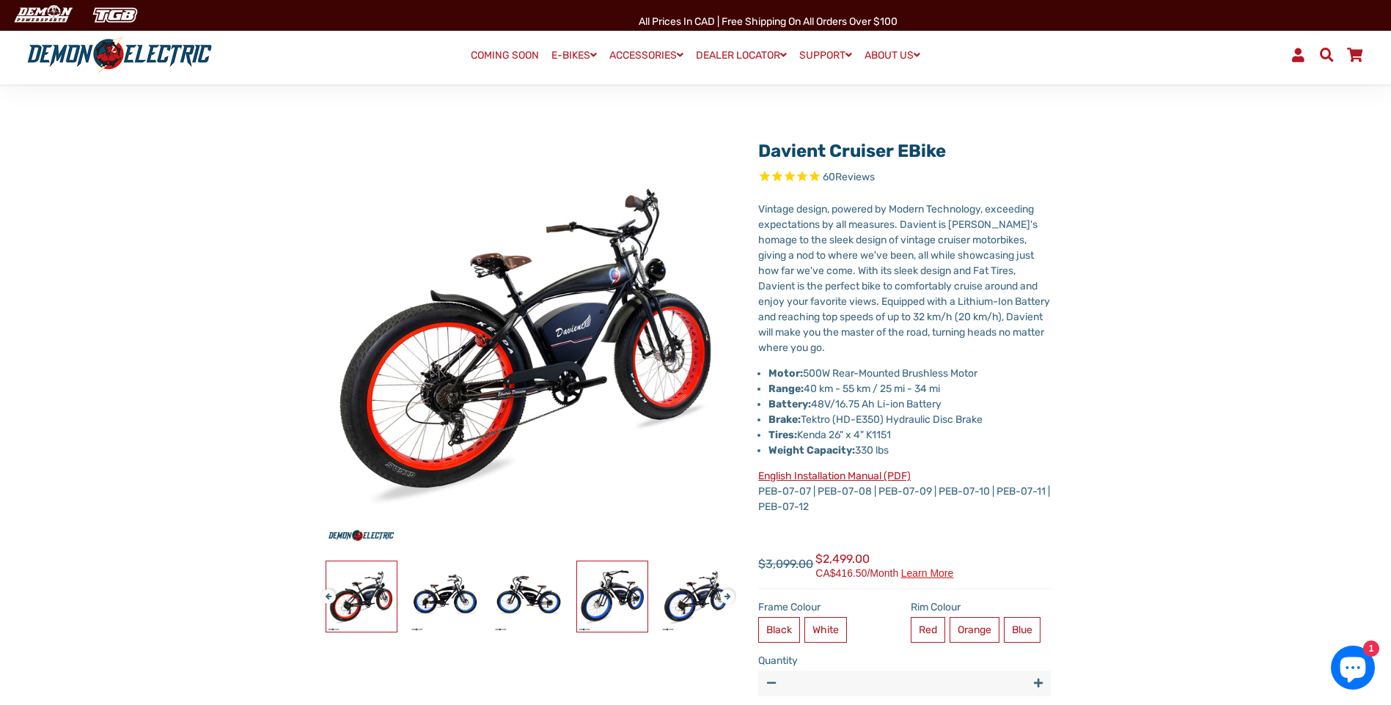
click at [608, 618] on img at bounding box center [612, 597] width 70 height 70
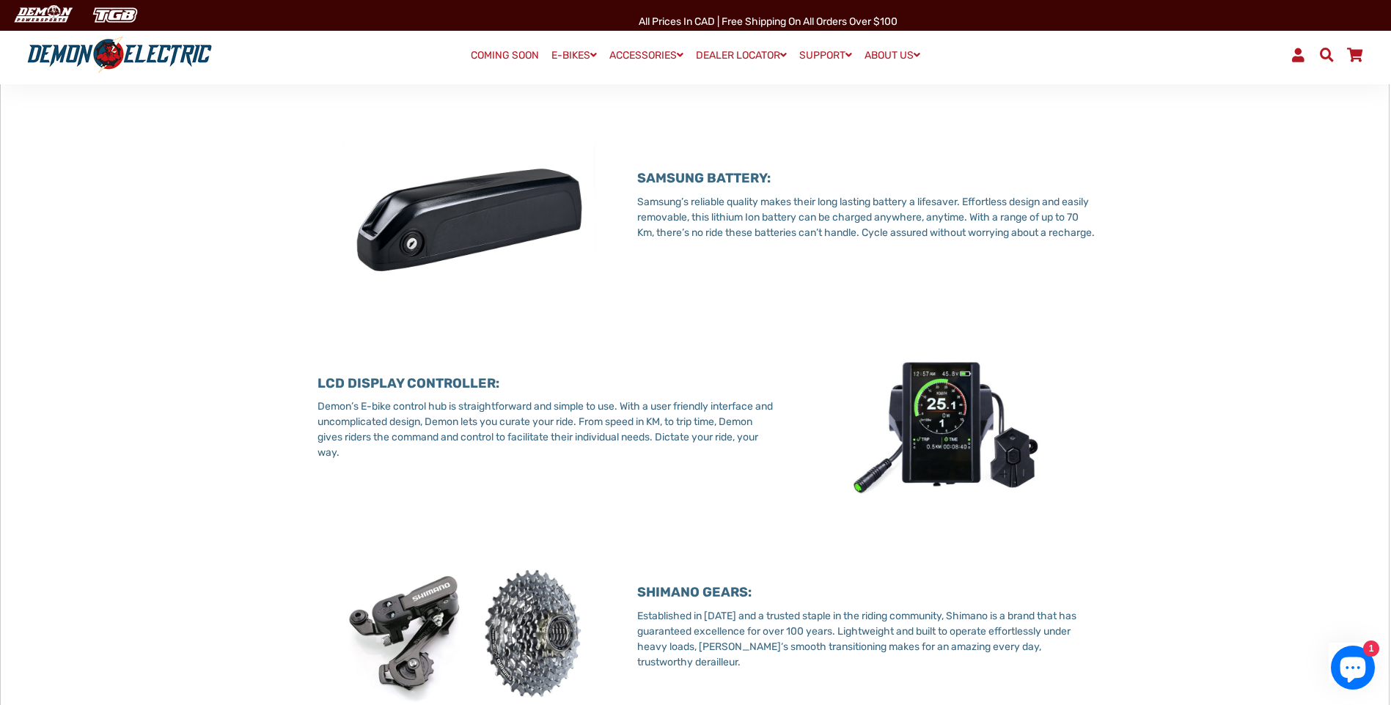
scroll to position [1759, 0]
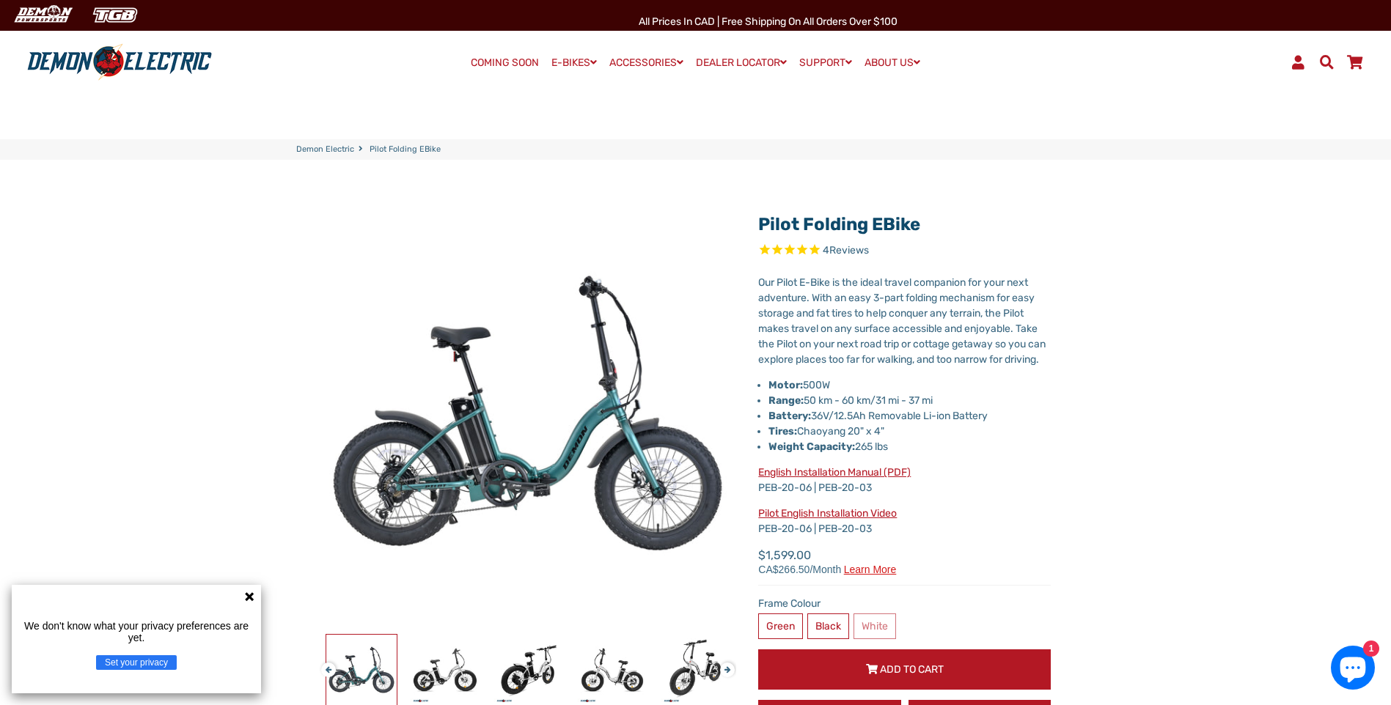
select select "******"
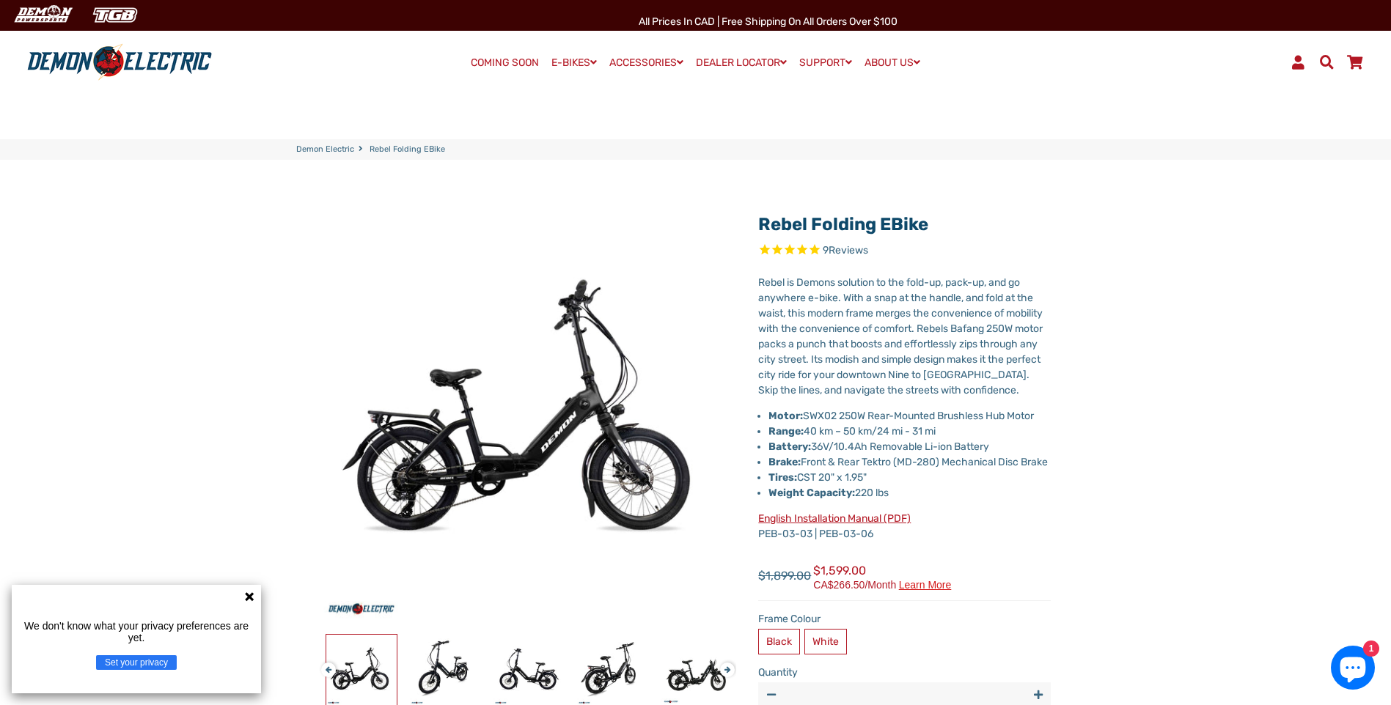
select select "******"
click at [250, 600] on icon at bounding box center [249, 597] width 12 height 12
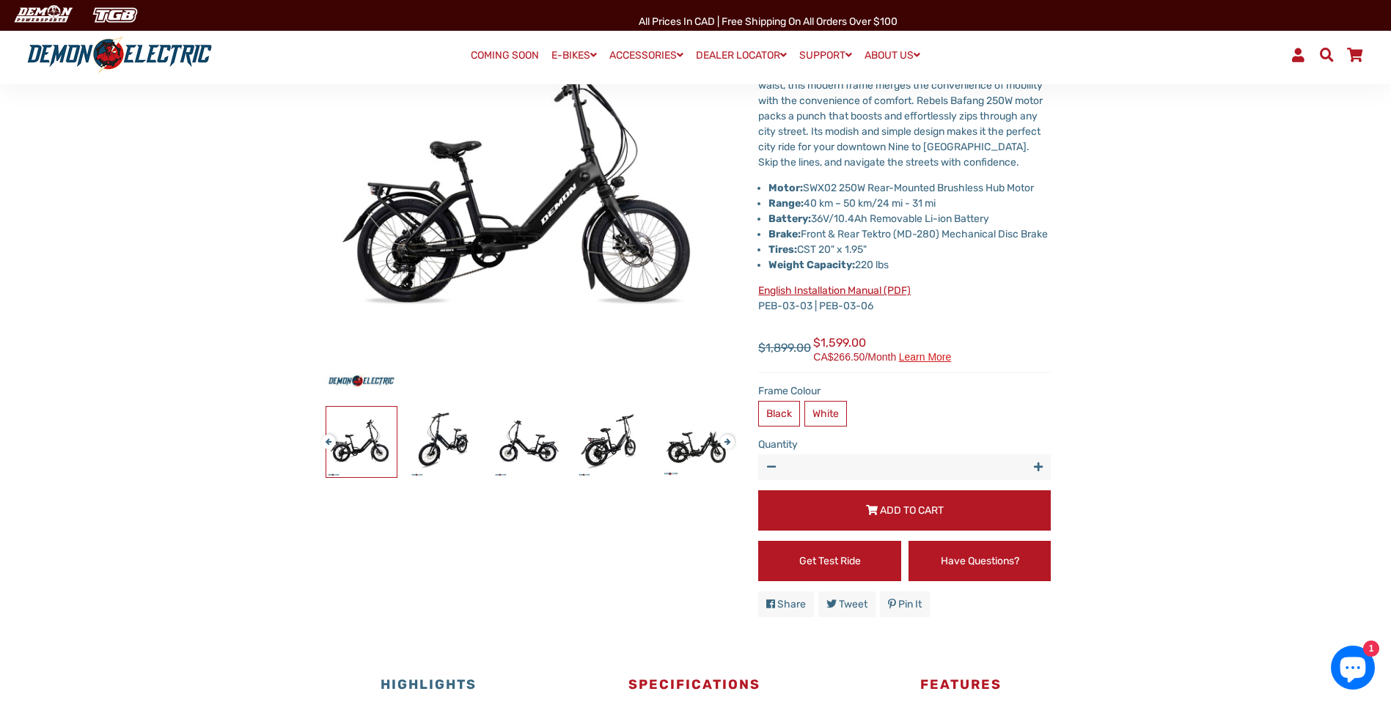
scroll to position [73, 0]
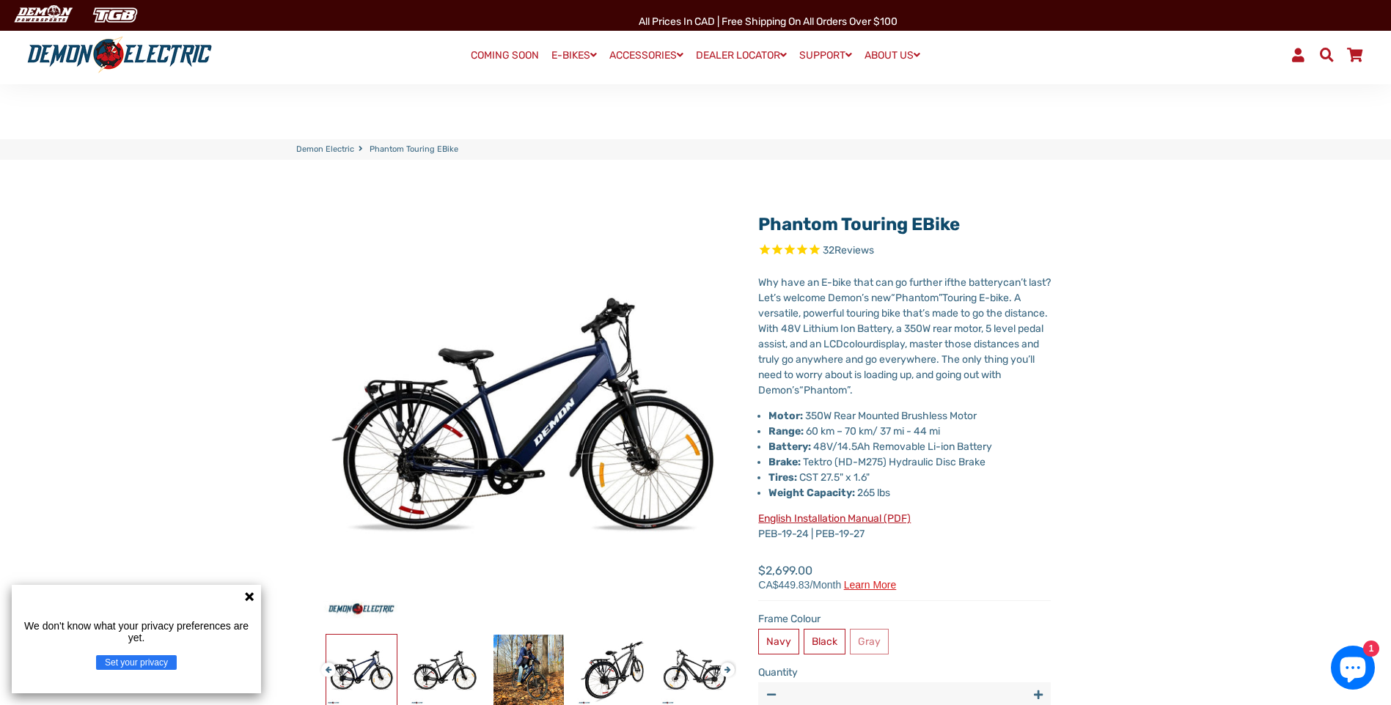
select select "******"
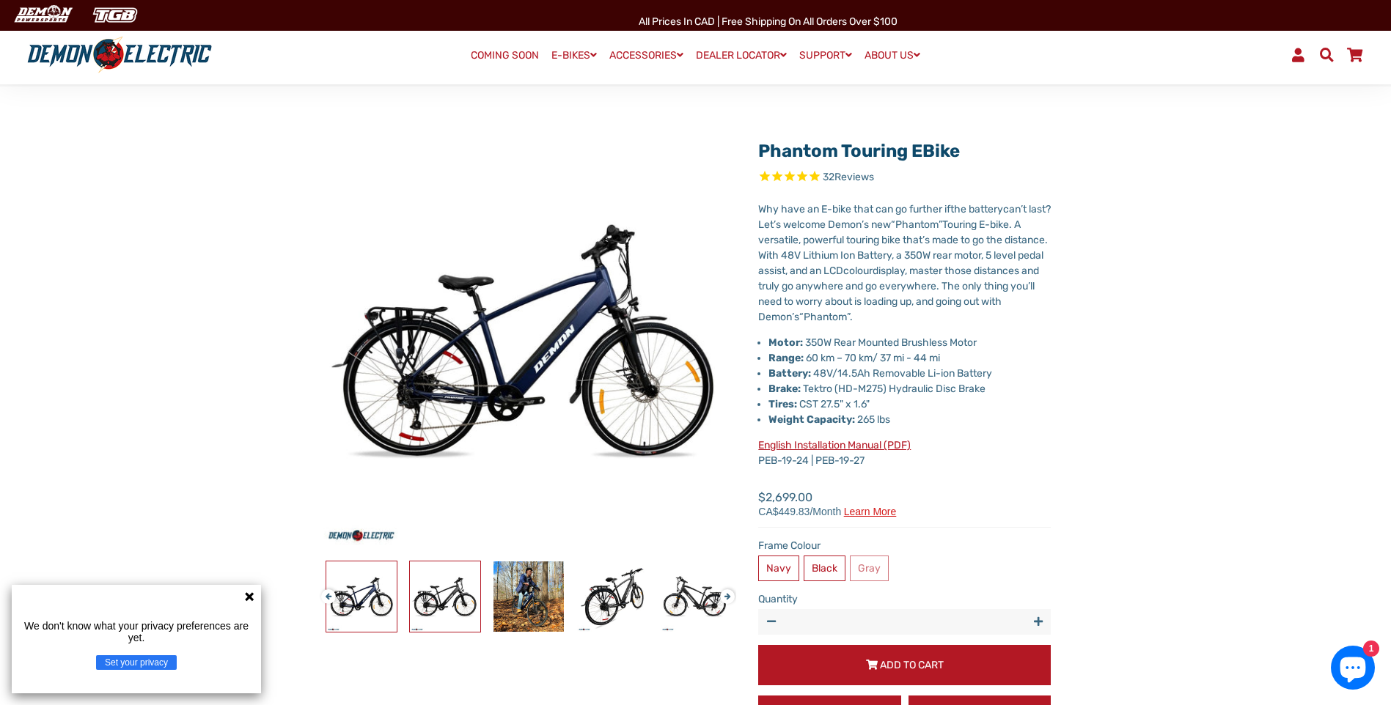
click at [427, 590] on img at bounding box center [445, 597] width 70 height 70
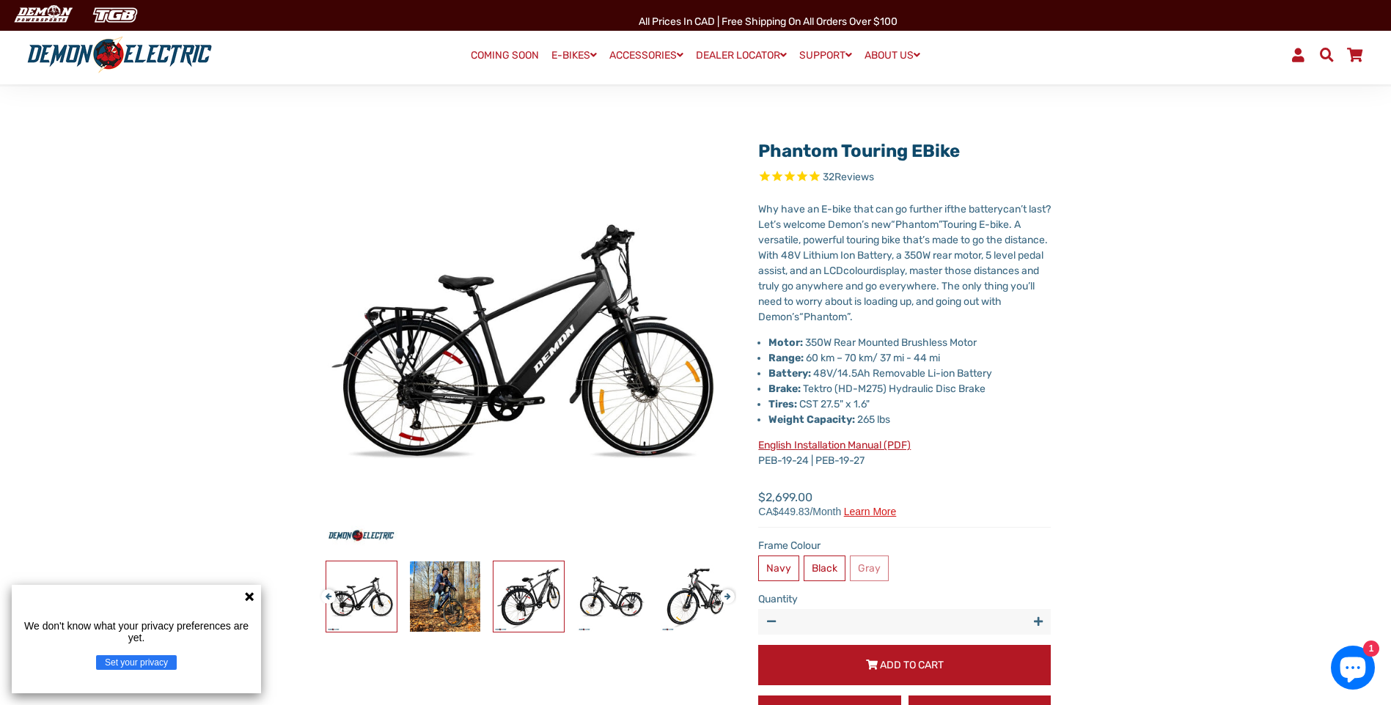
click at [524, 600] on img at bounding box center [528, 597] width 70 height 70
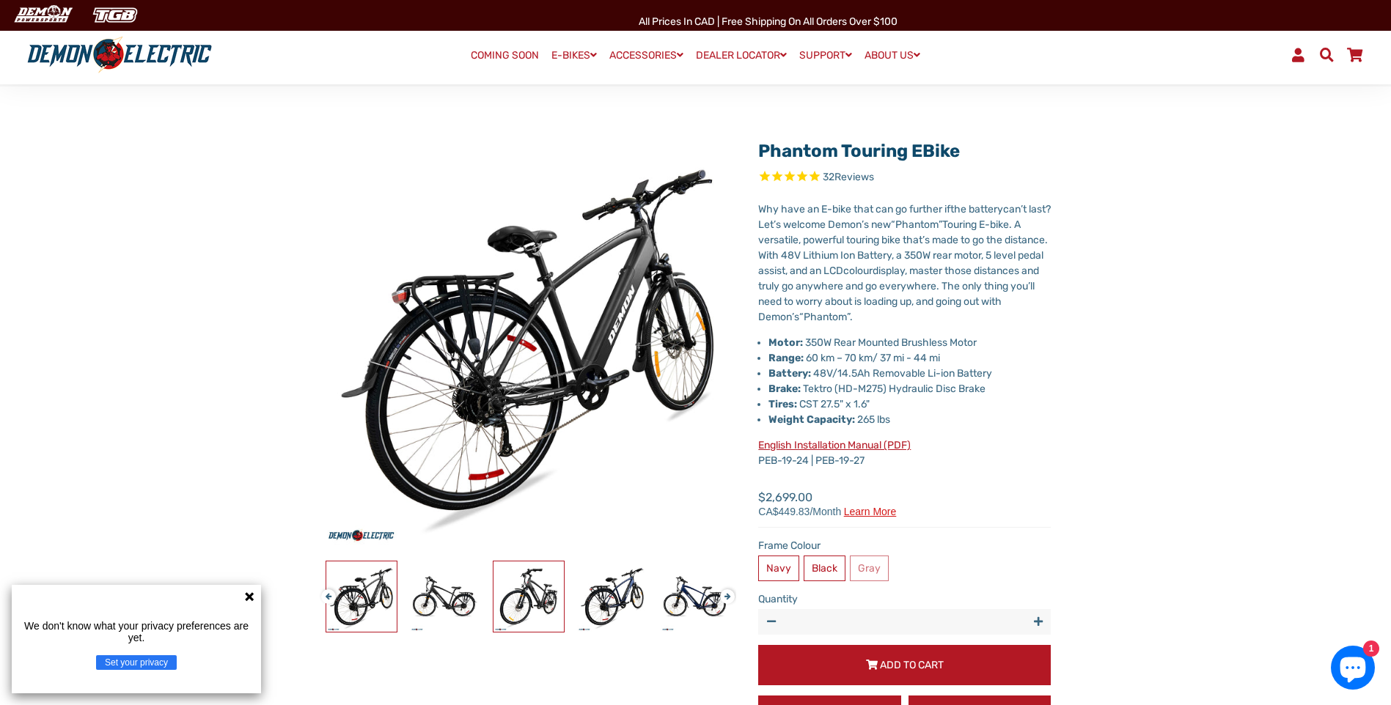
click at [536, 599] on img at bounding box center [528, 597] width 70 height 70
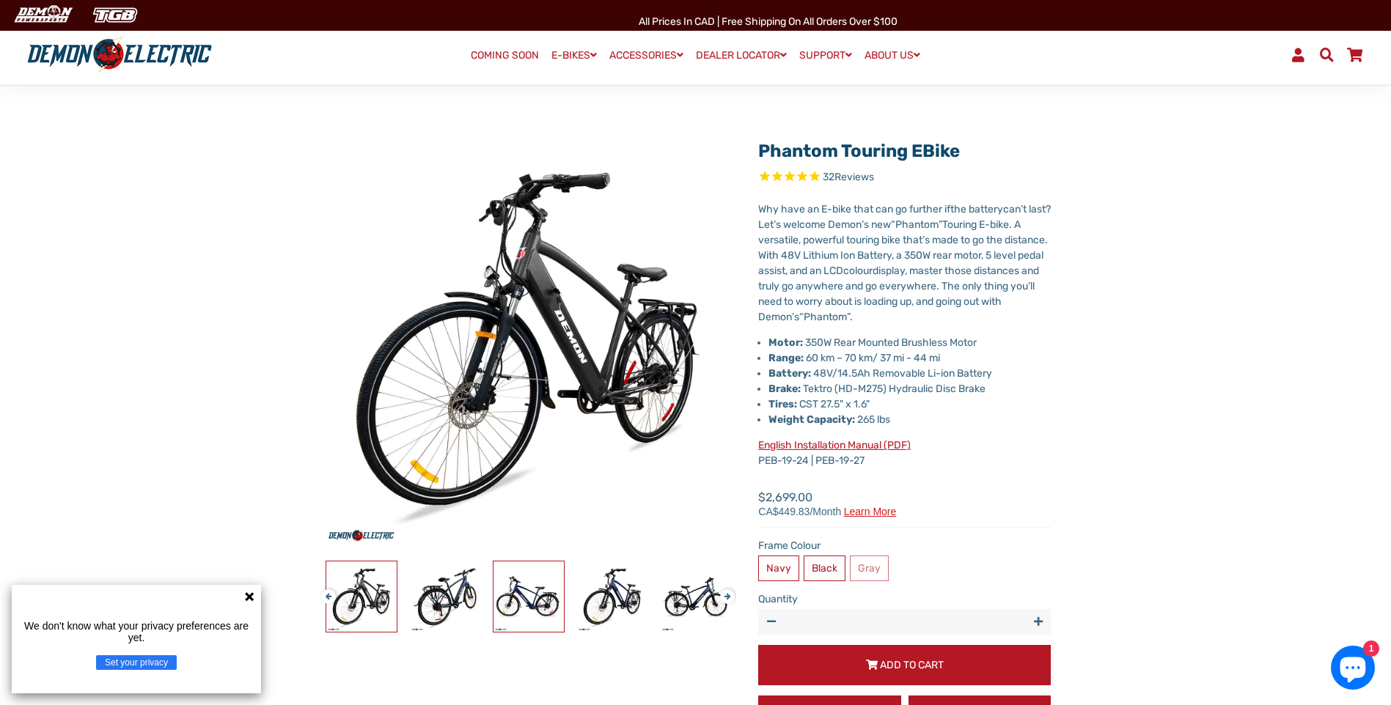
click at [541, 600] on img at bounding box center [528, 597] width 70 height 70
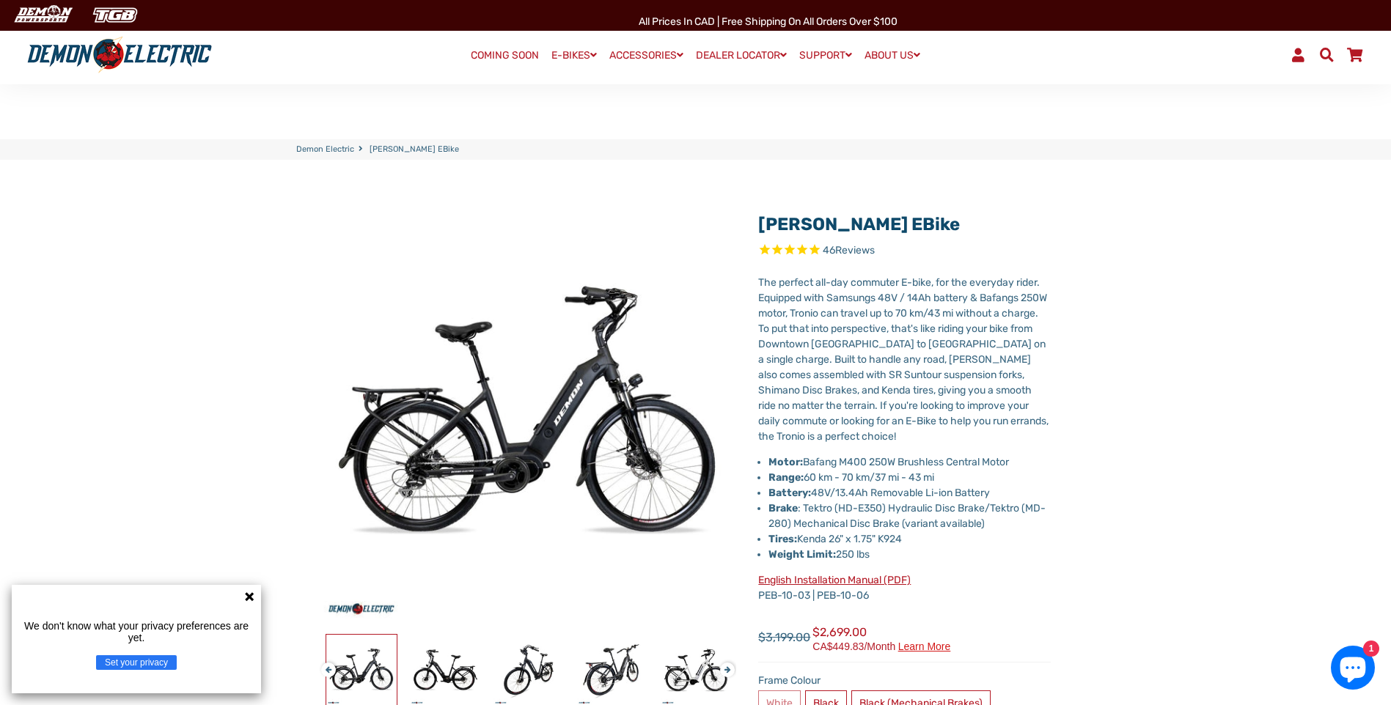
select select "******"
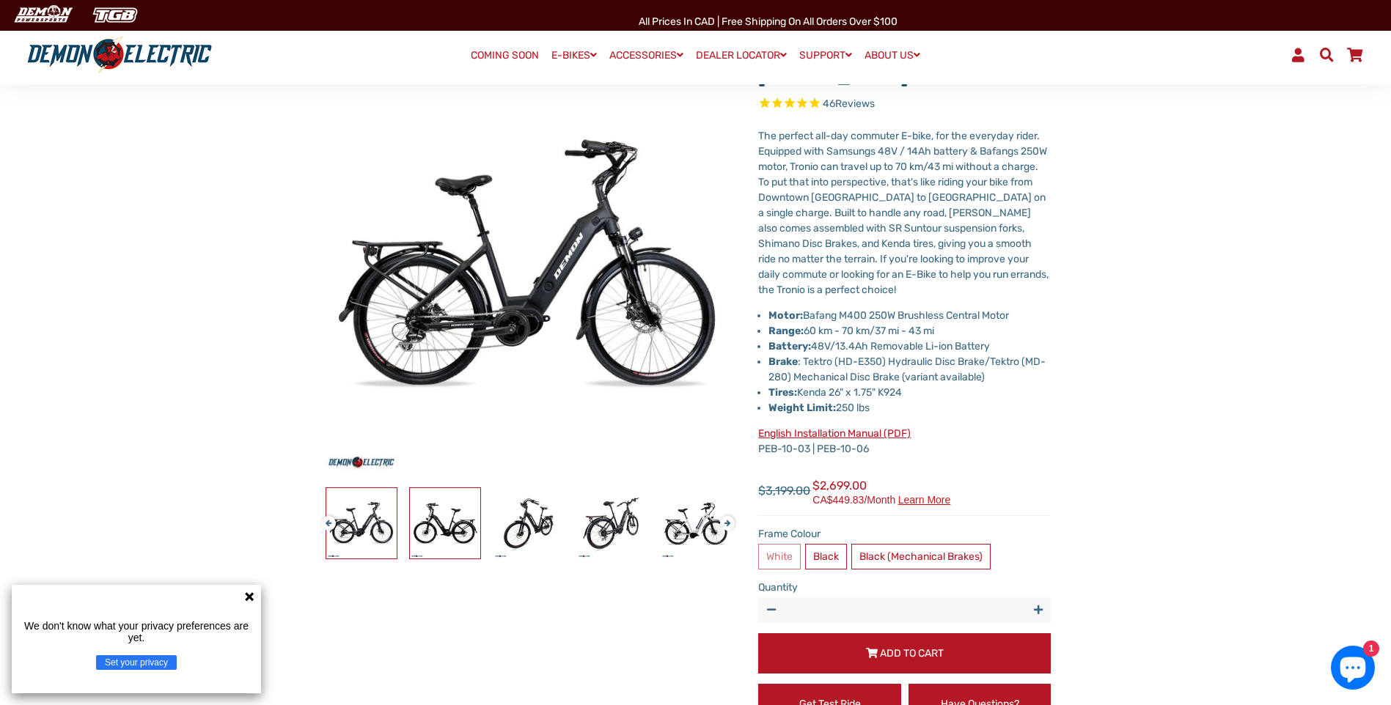
click at [442, 542] on img at bounding box center [445, 523] width 70 height 70
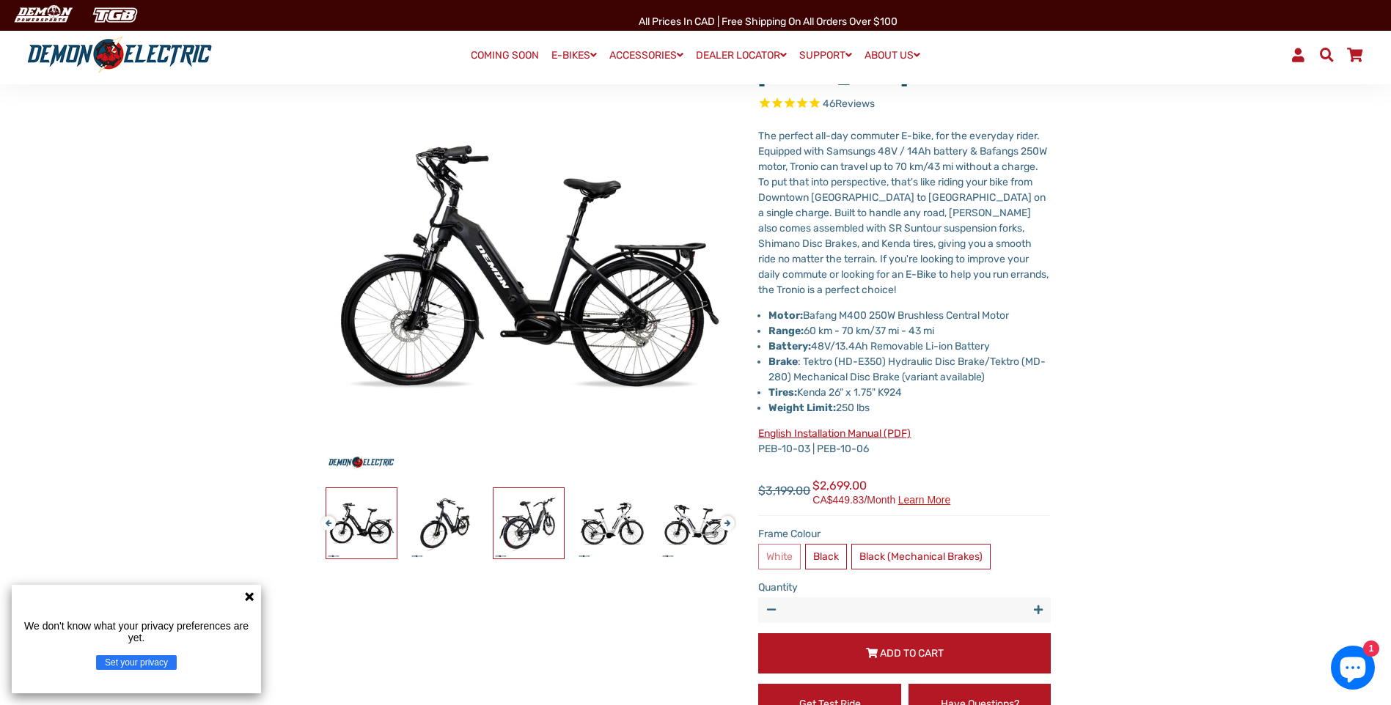
click at [510, 537] on img at bounding box center [528, 523] width 70 height 70
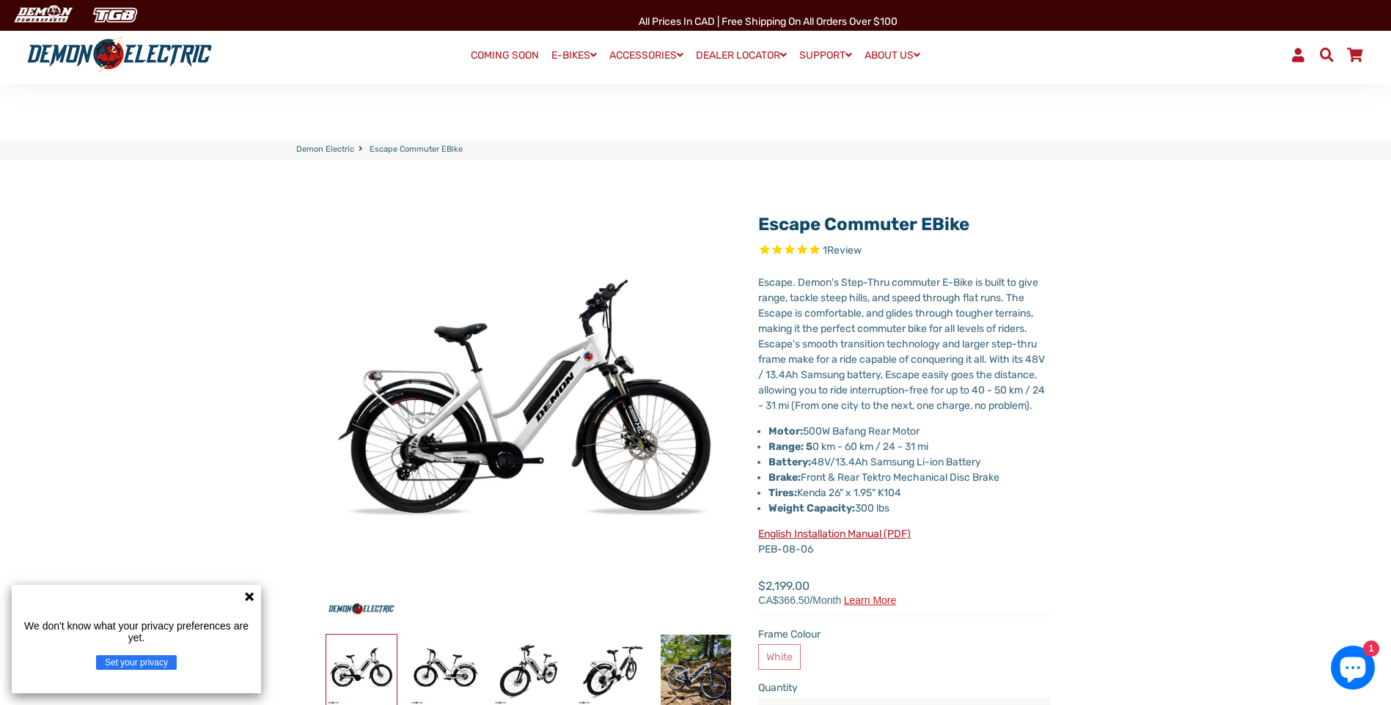
select select "******"
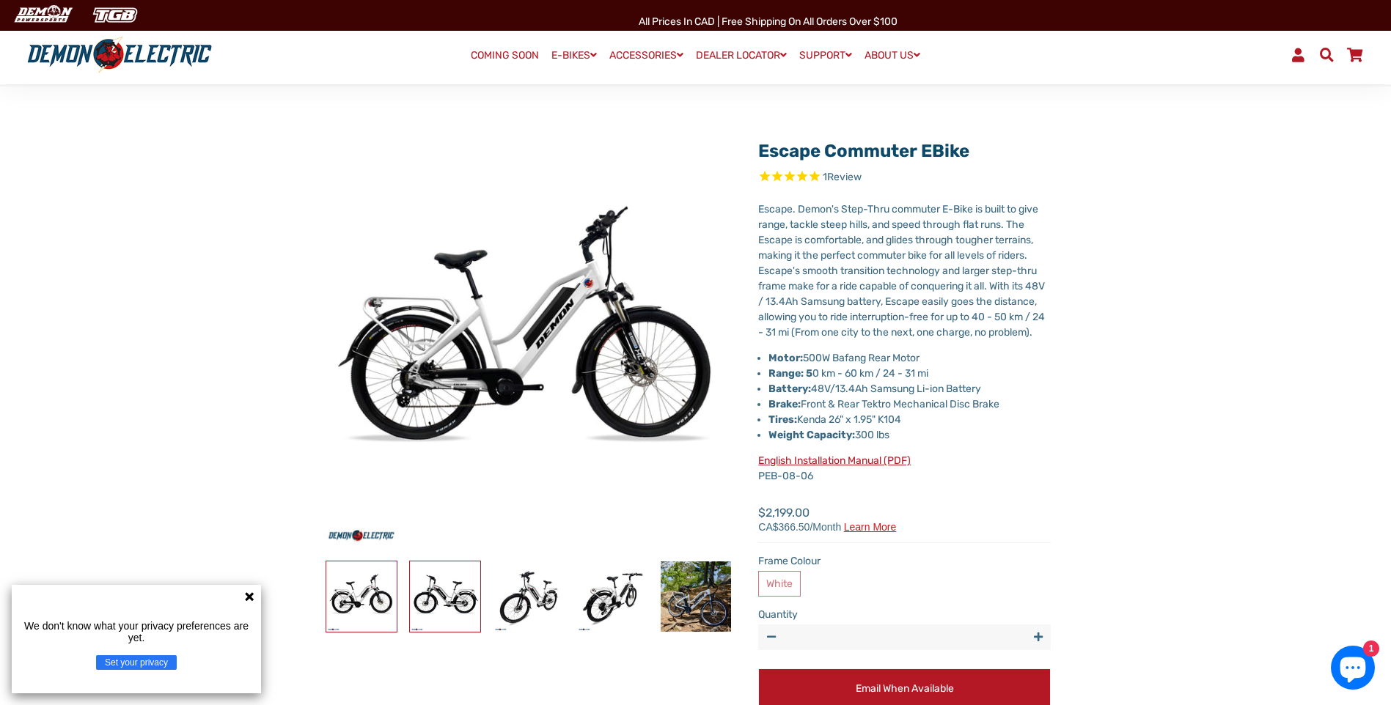
click at [440, 581] on img at bounding box center [445, 597] width 70 height 70
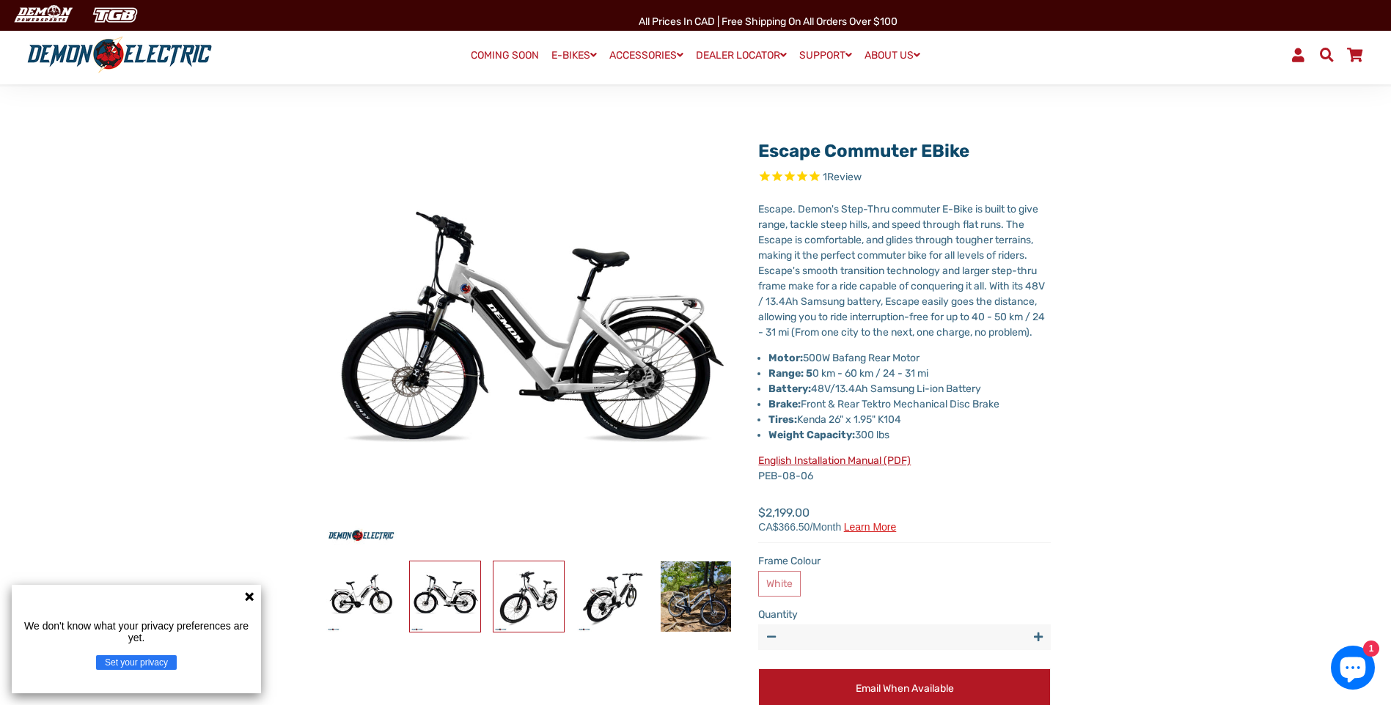
click at [517, 595] on img at bounding box center [528, 597] width 70 height 70
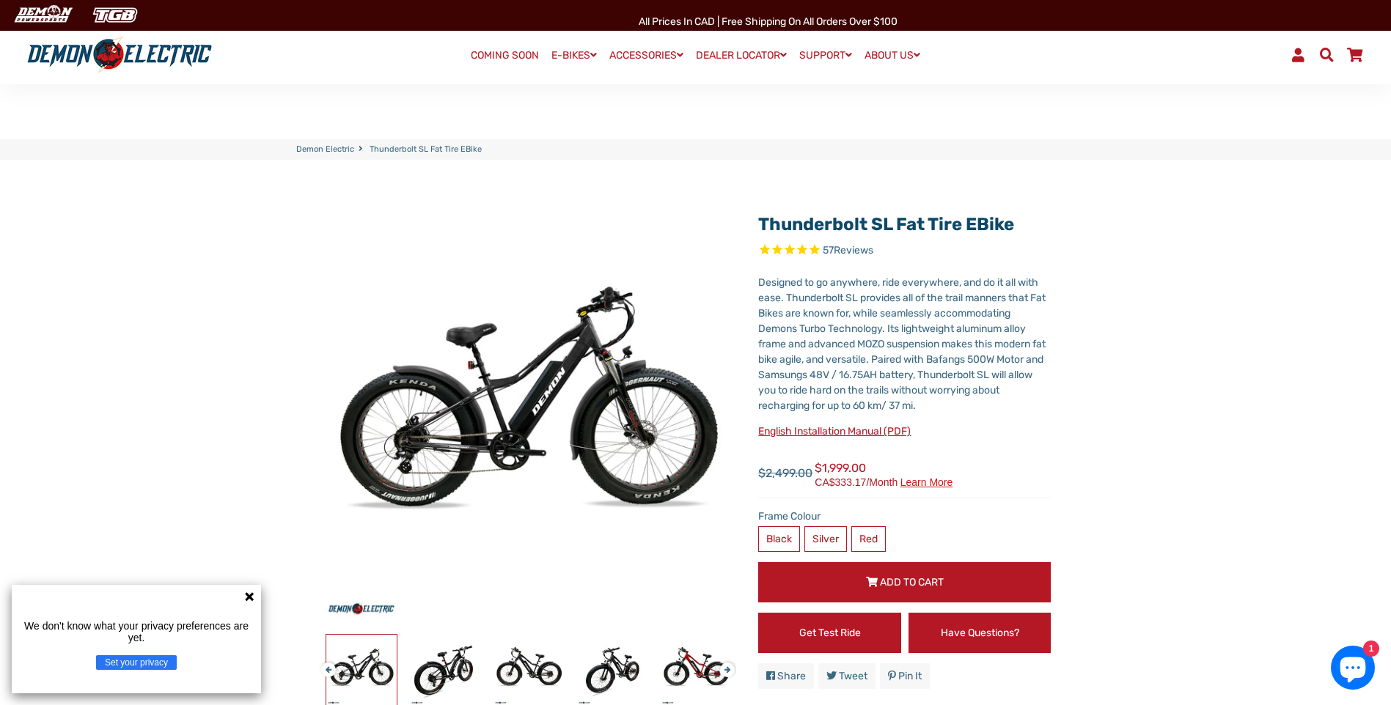
select select "******"
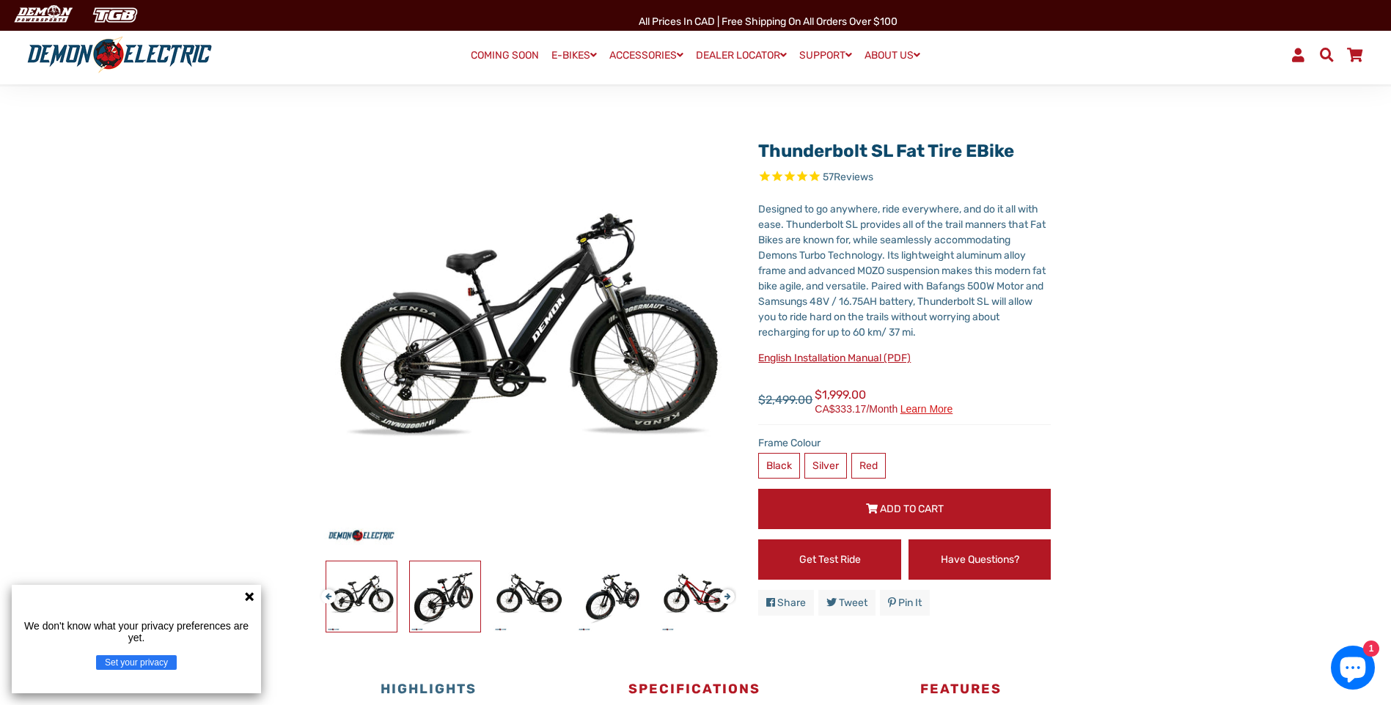
click at [443, 606] on img at bounding box center [445, 597] width 70 height 70
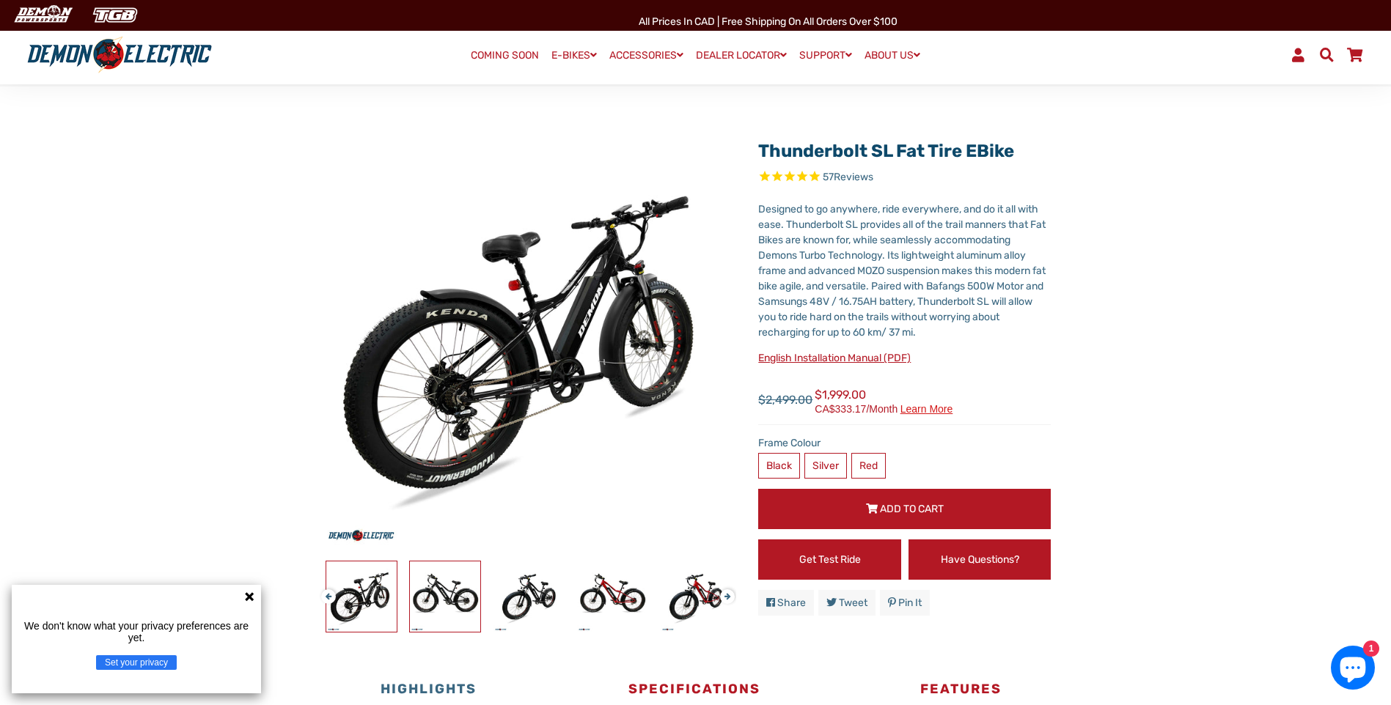
click at [468, 598] on img at bounding box center [445, 597] width 70 height 70
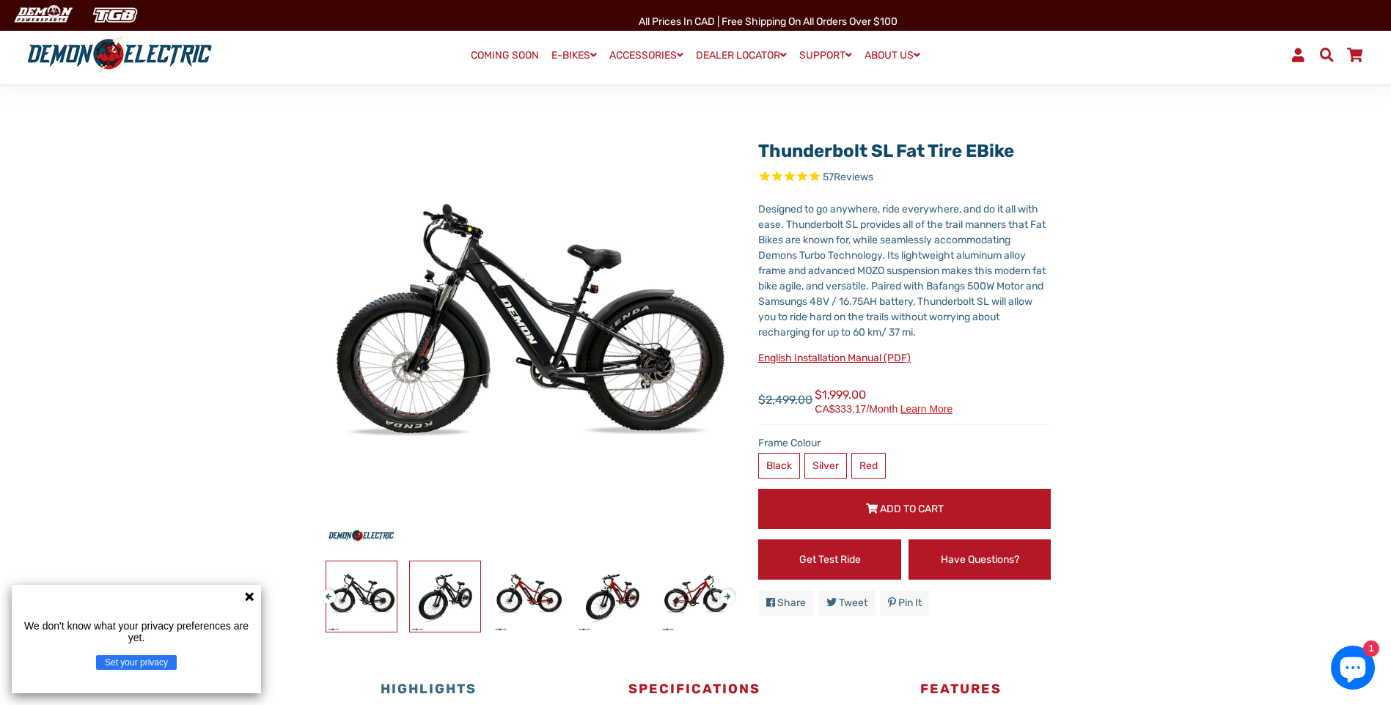
click at [421, 598] on img at bounding box center [445, 597] width 70 height 70
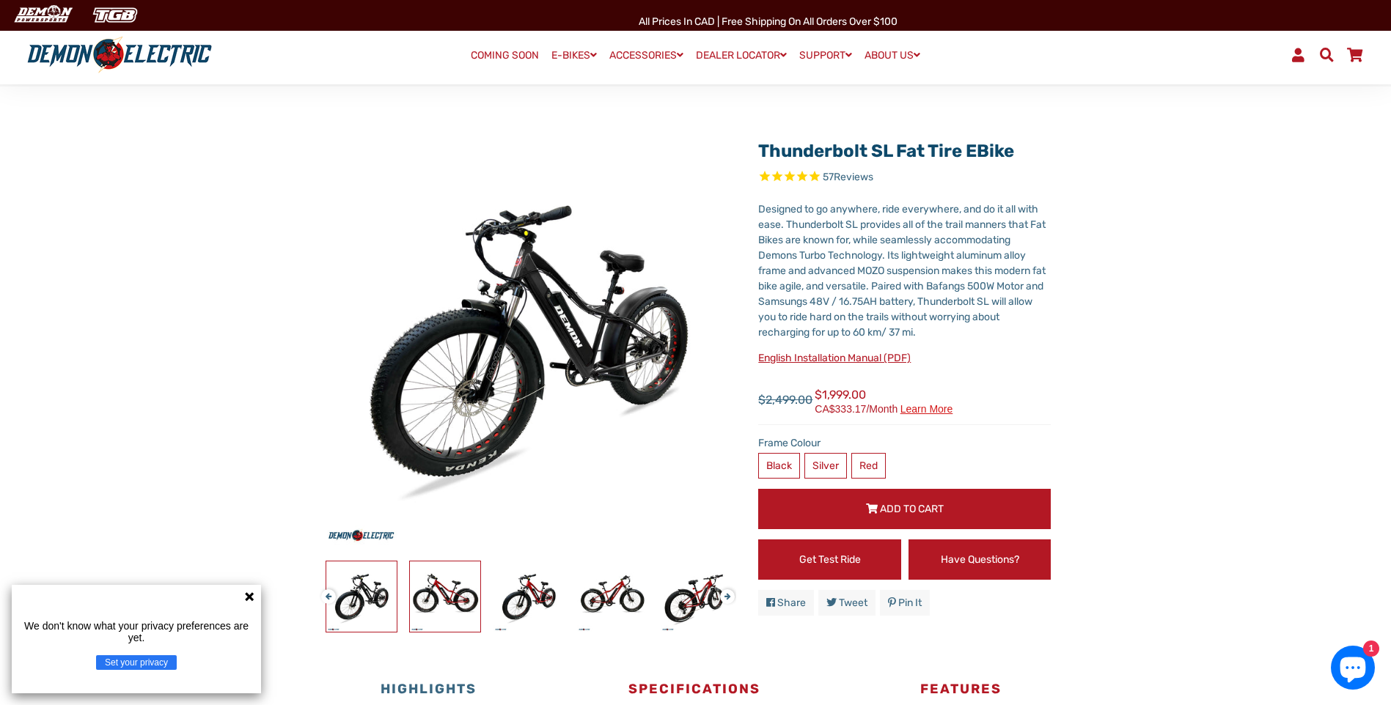
click at [443, 594] on img at bounding box center [445, 597] width 70 height 70
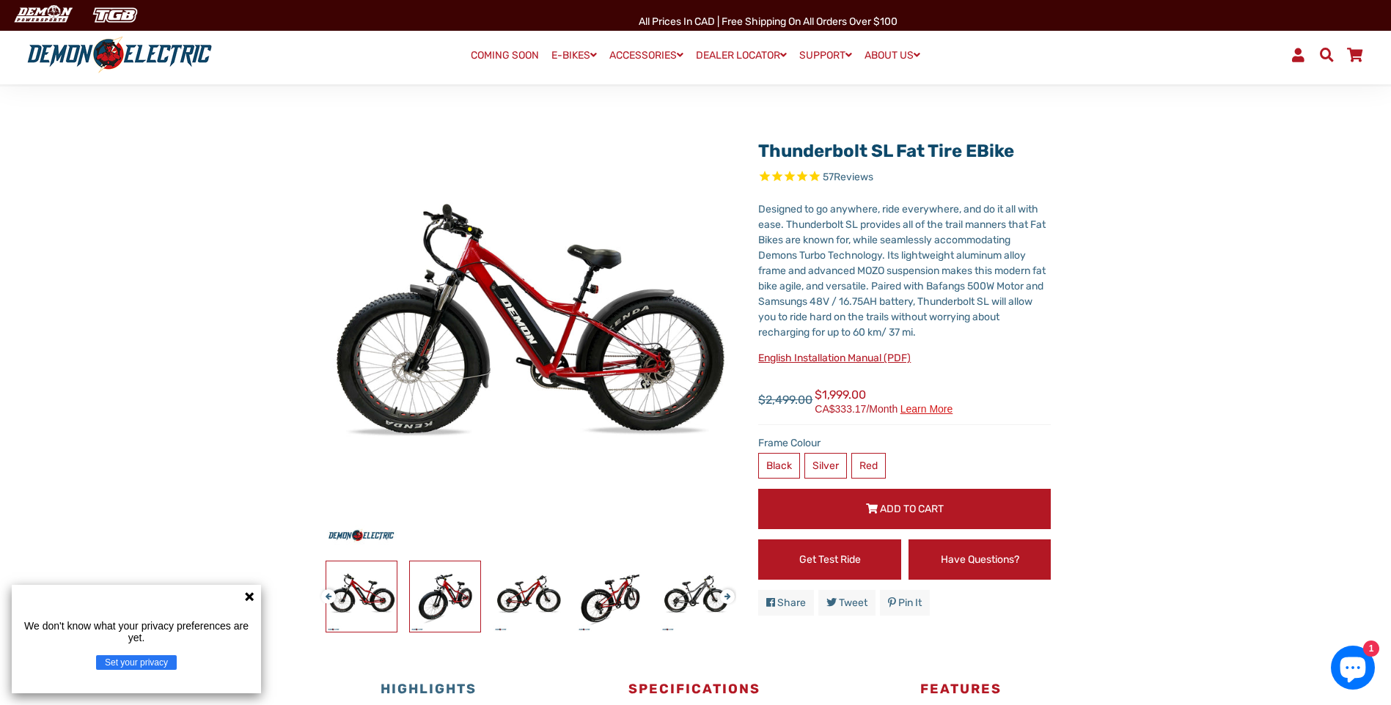
click at [451, 590] on img at bounding box center [445, 597] width 70 height 70
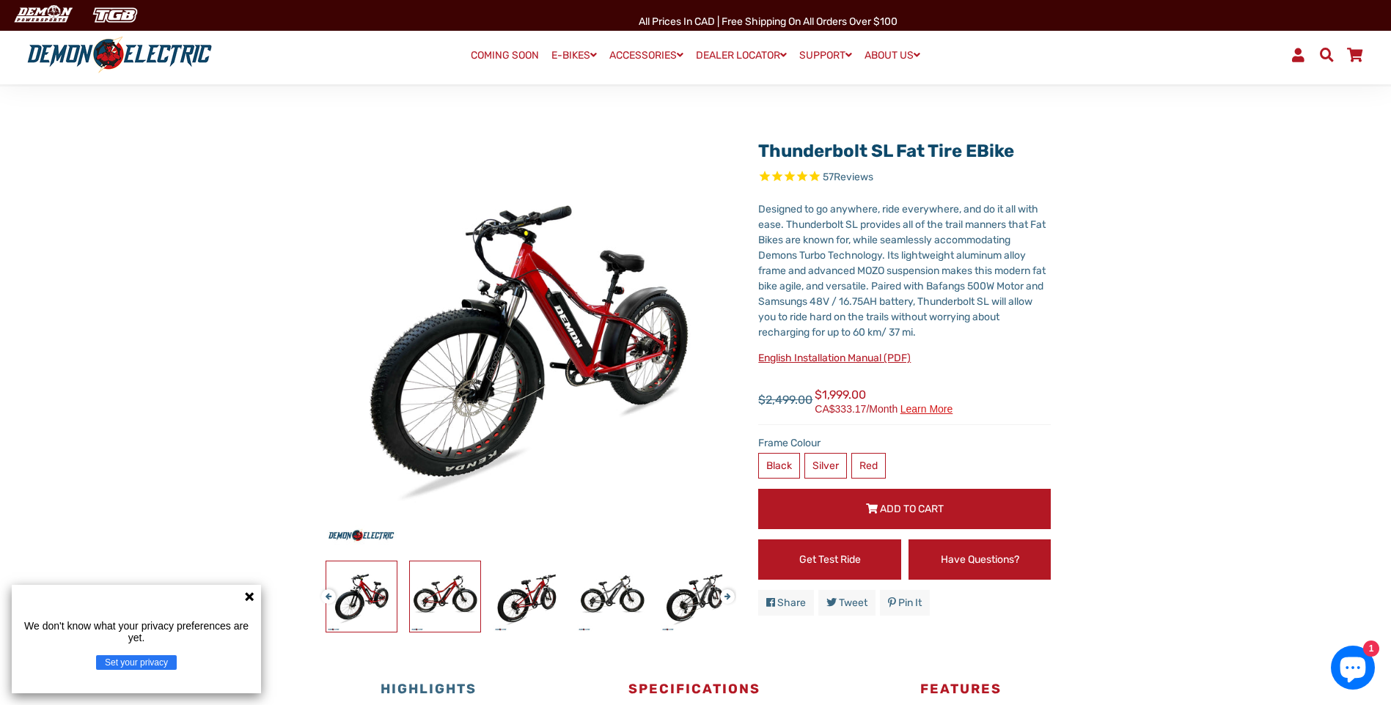
click at [457, 589] on img at bounding box center [445, 597] width 70 height 70
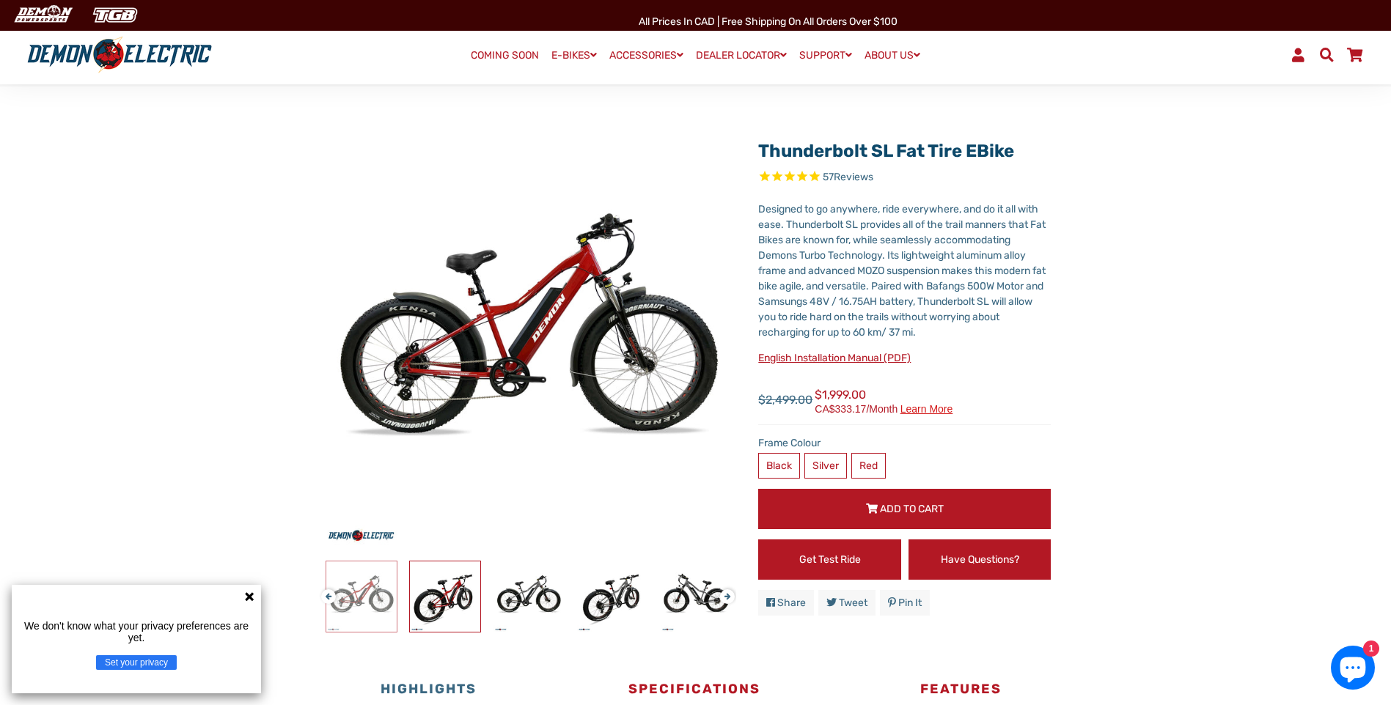
click at [457, 589] on img at bounding box center [445, 597] width 70 height 70
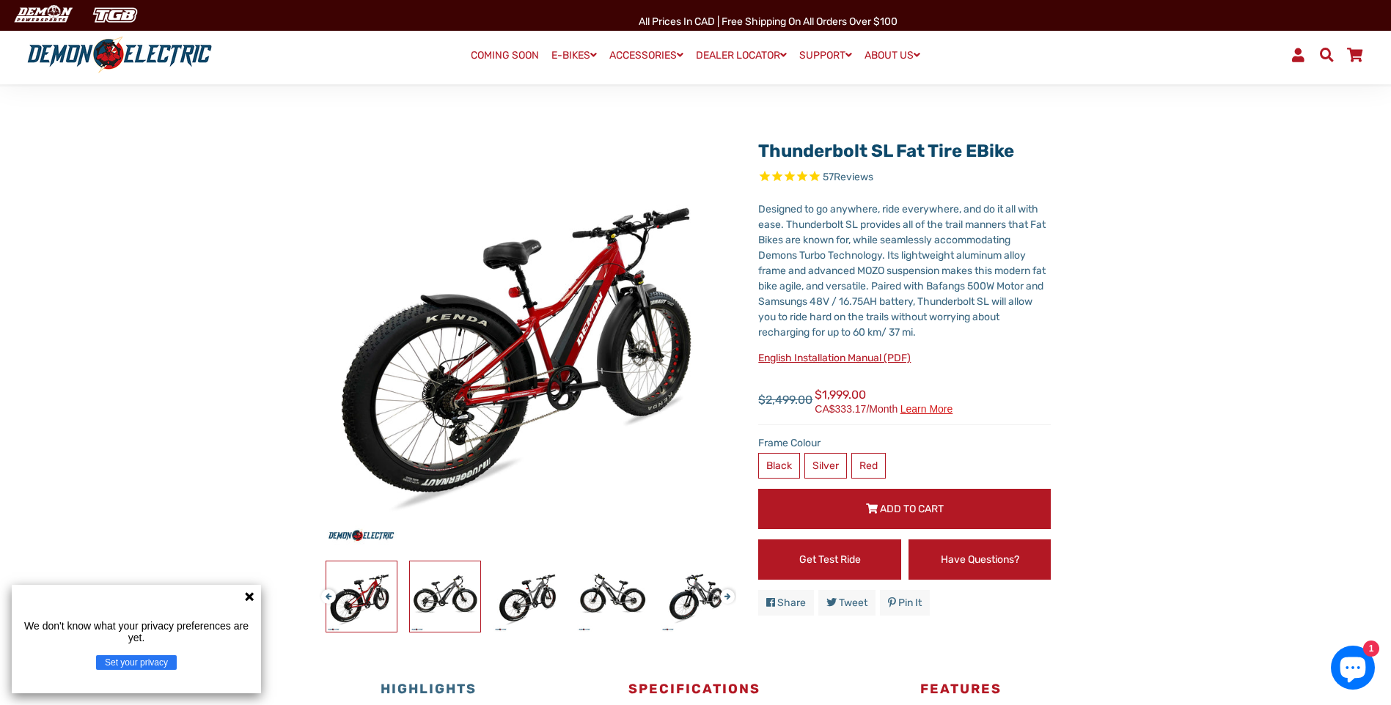
click at [457, 589] on img at bounding box center [445, 597] width 70 height 70
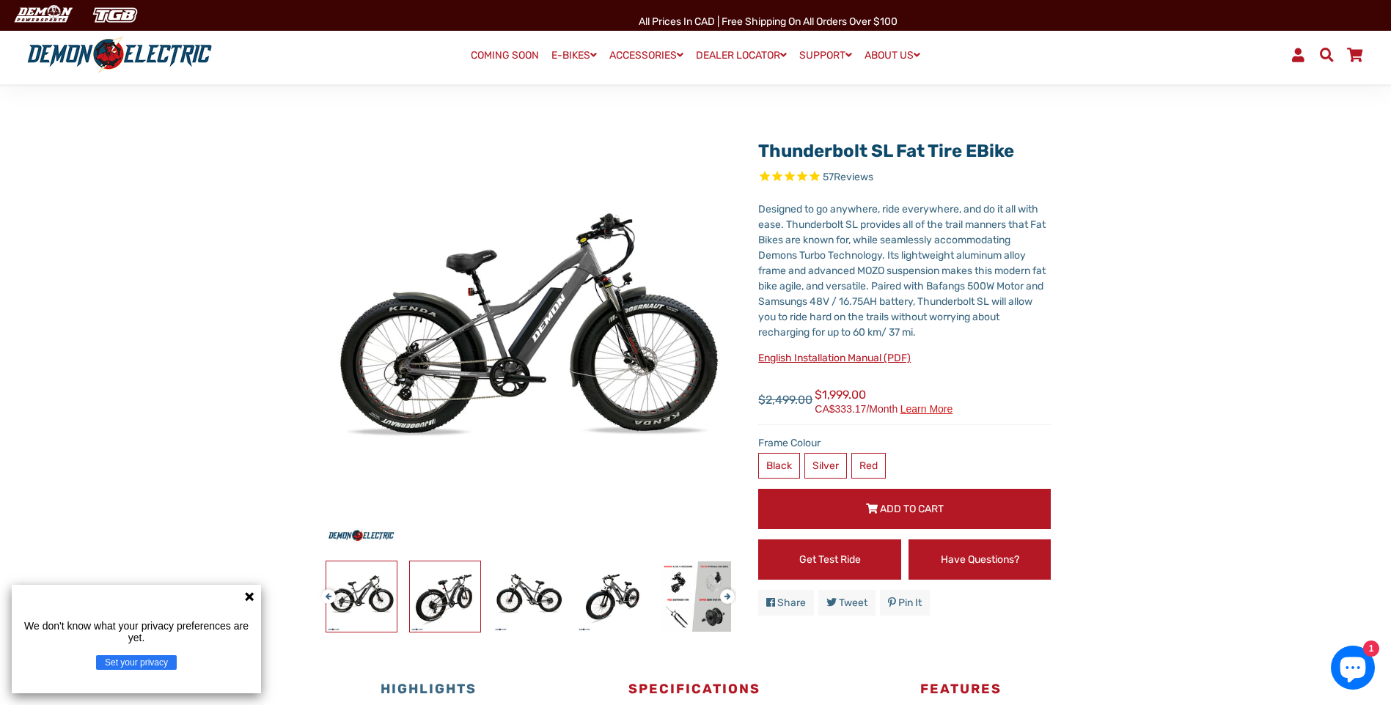
click at [457, 589] on img at bounding box center [445, 597] width 70 height 70
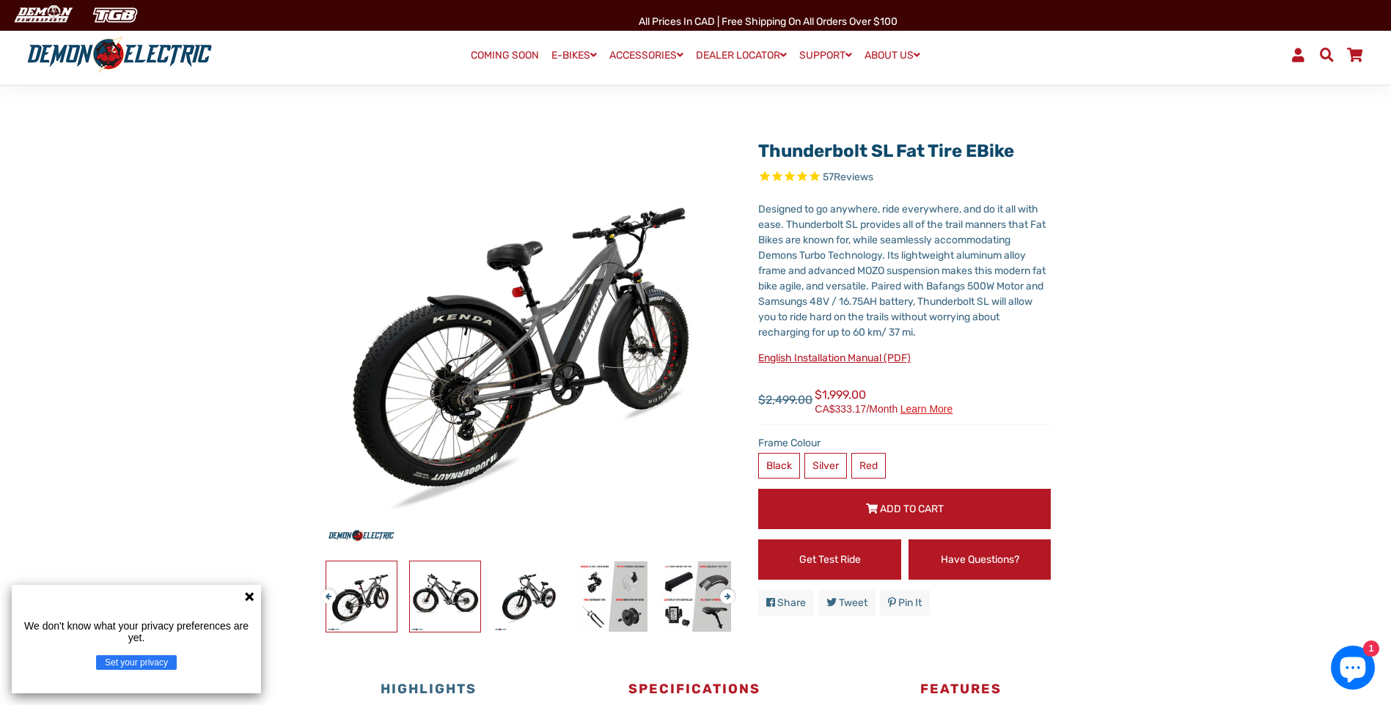
click at [457, 589] on img at bounding box center [445, 597] width 70 height 70
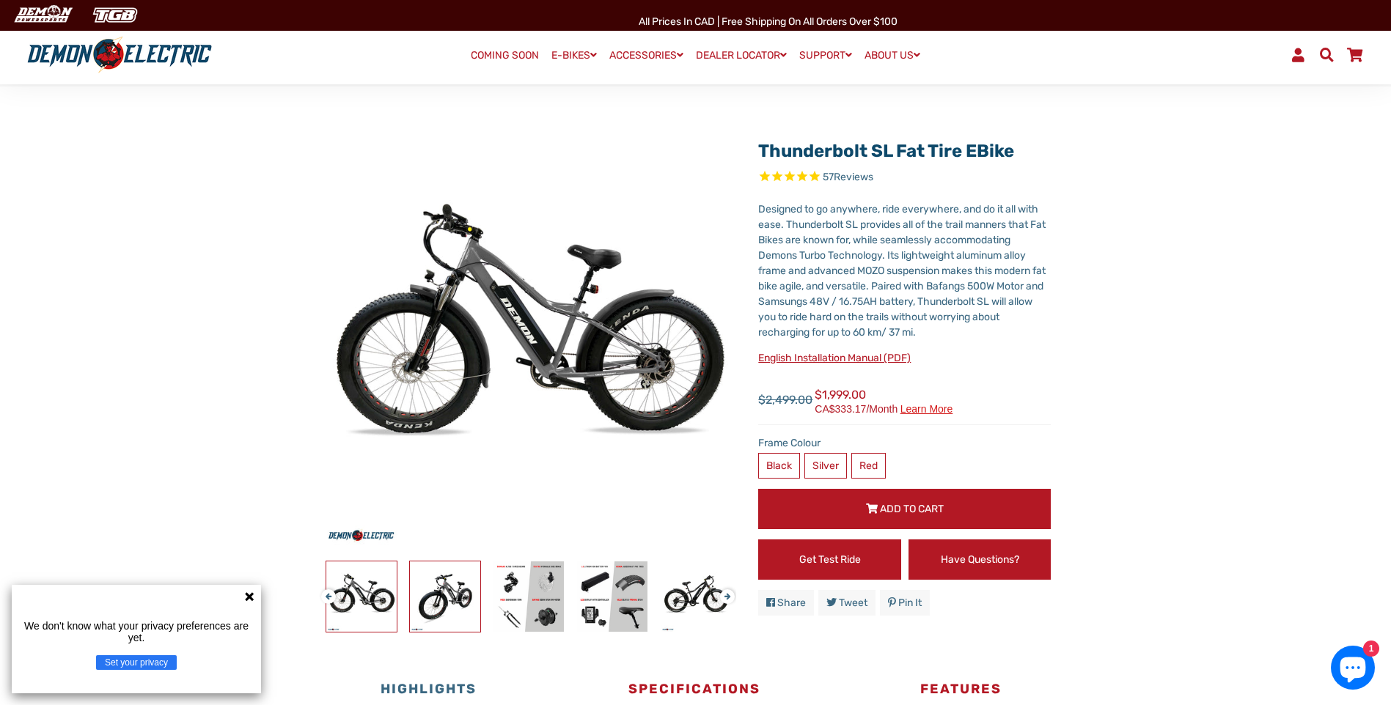
click at [457, 589] on img at bounding box center [445, 597] width 70 height 70
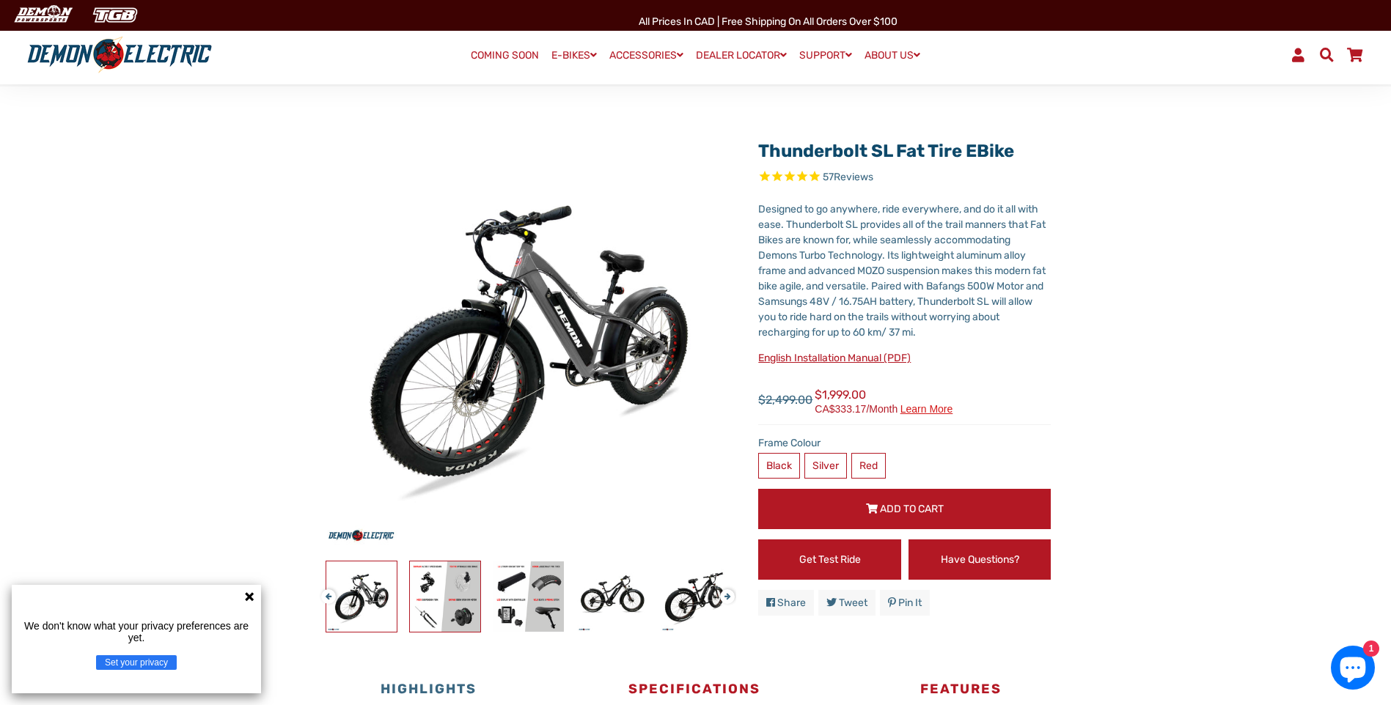
drag, startPoint x: 457, startPoint y: 589, endPoint x: 458, endPoint y: 607, distance: 18.4
click at [458, 607] on img at bounding box center [445, 597] width 70 height 70
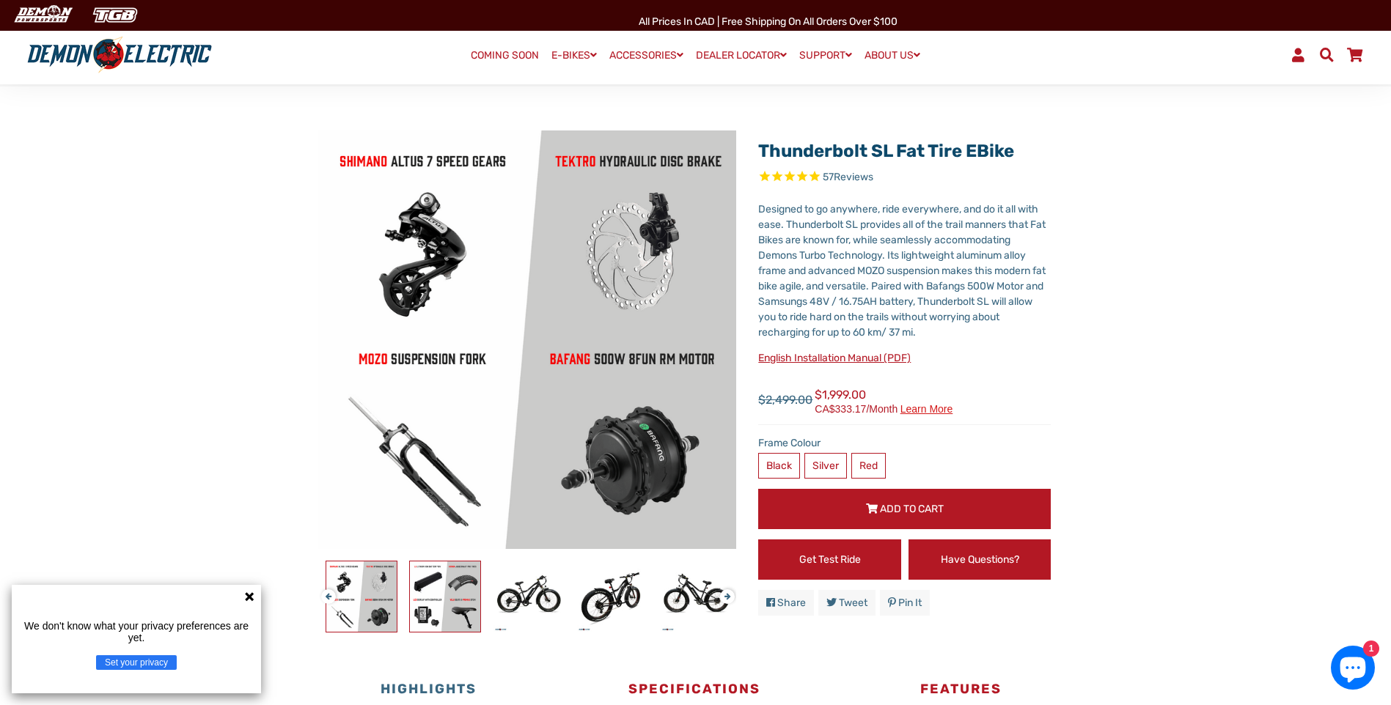
click at [475, 600] on img at bounding box center [445, 597] width 70 height 70
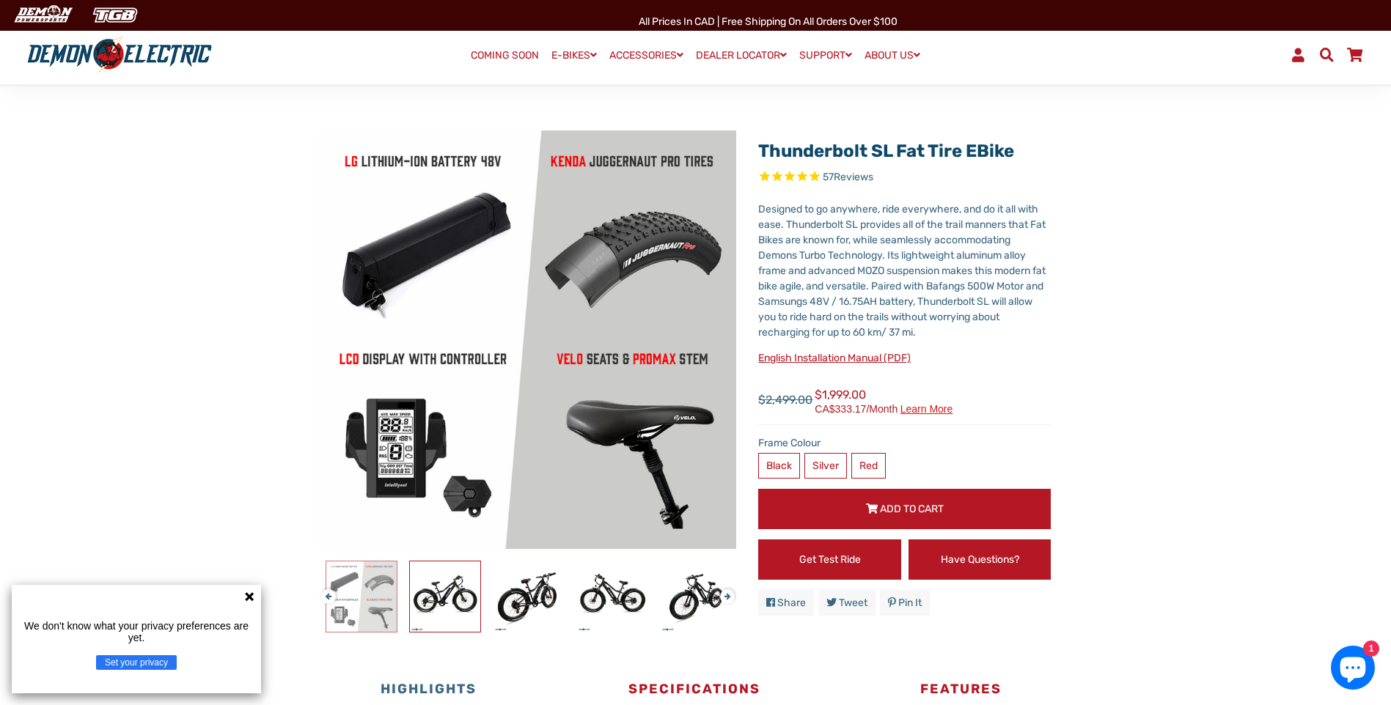
click at [475, 600] on img at bounding box center [445, 597] width 70 height 70
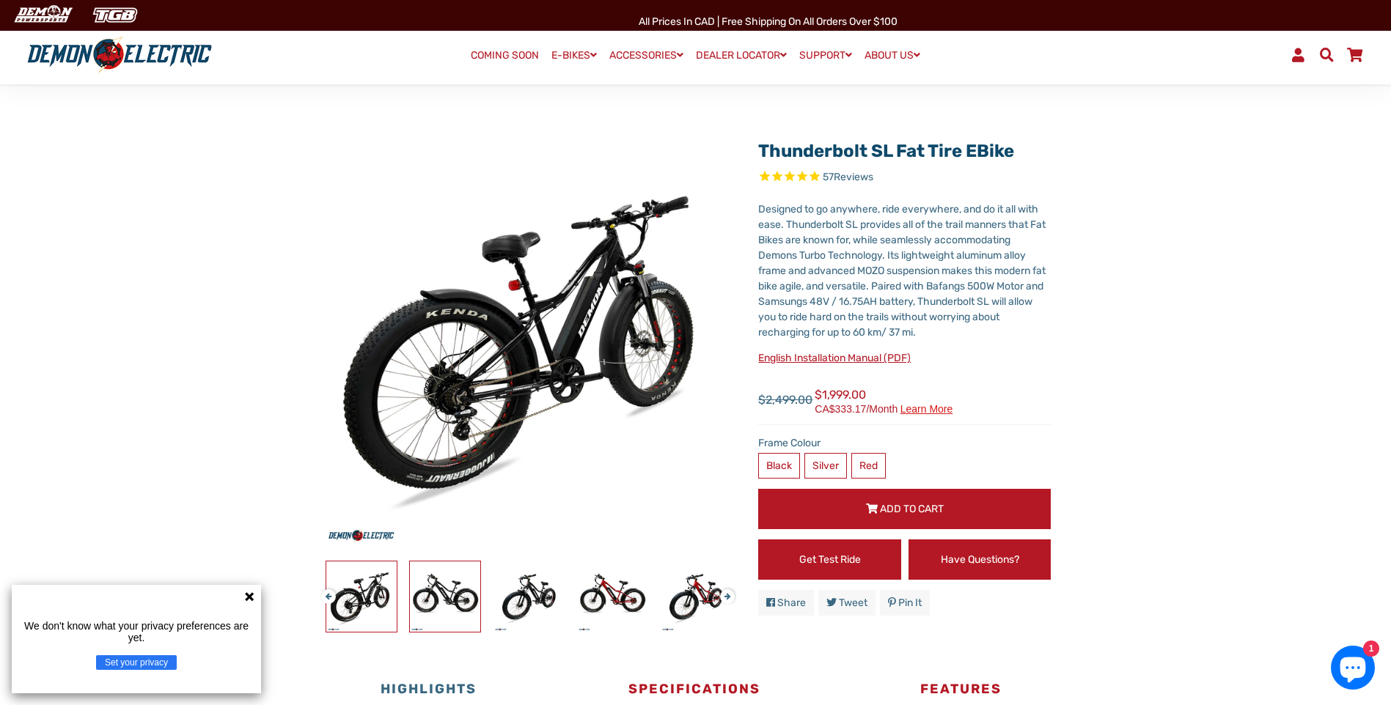
click at [475, 600] on img at bounding box center [445, 597] width 70 height 70
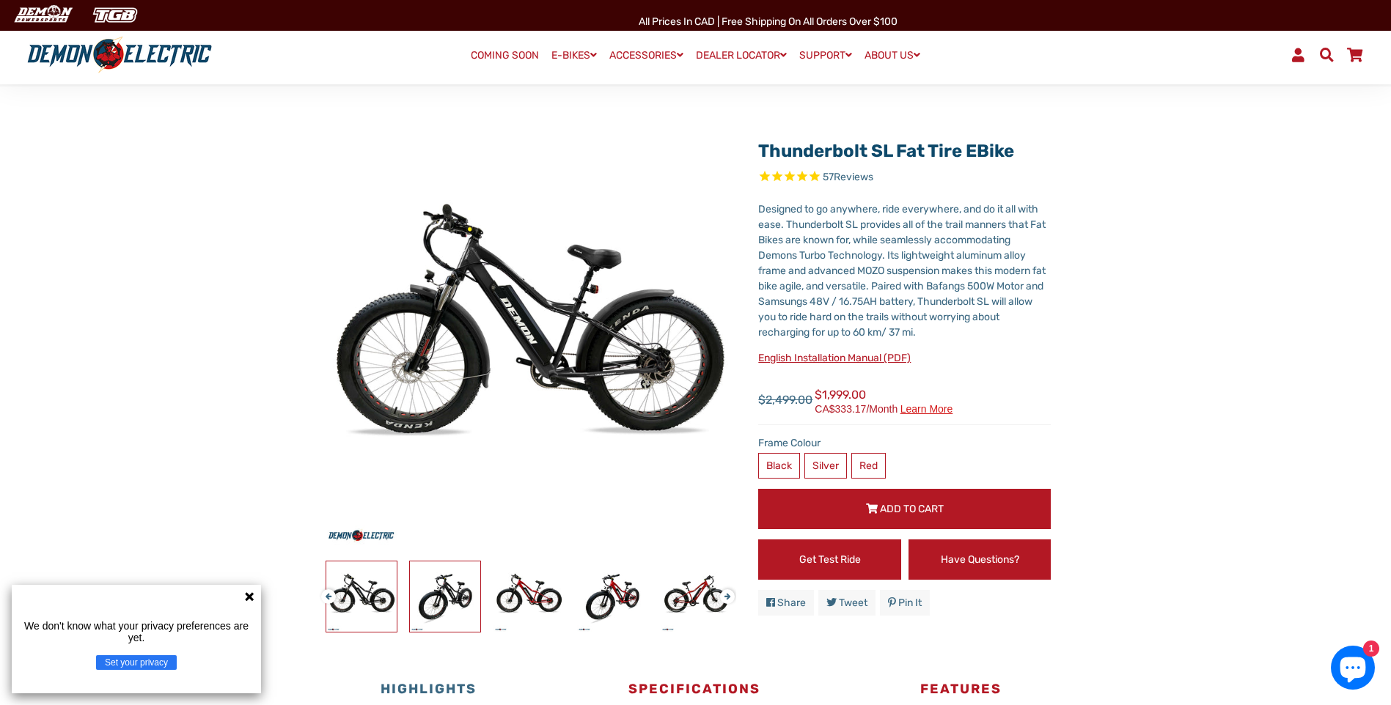
click at [475, 600] on img at bounding box center [445, 597] width 70 height 70
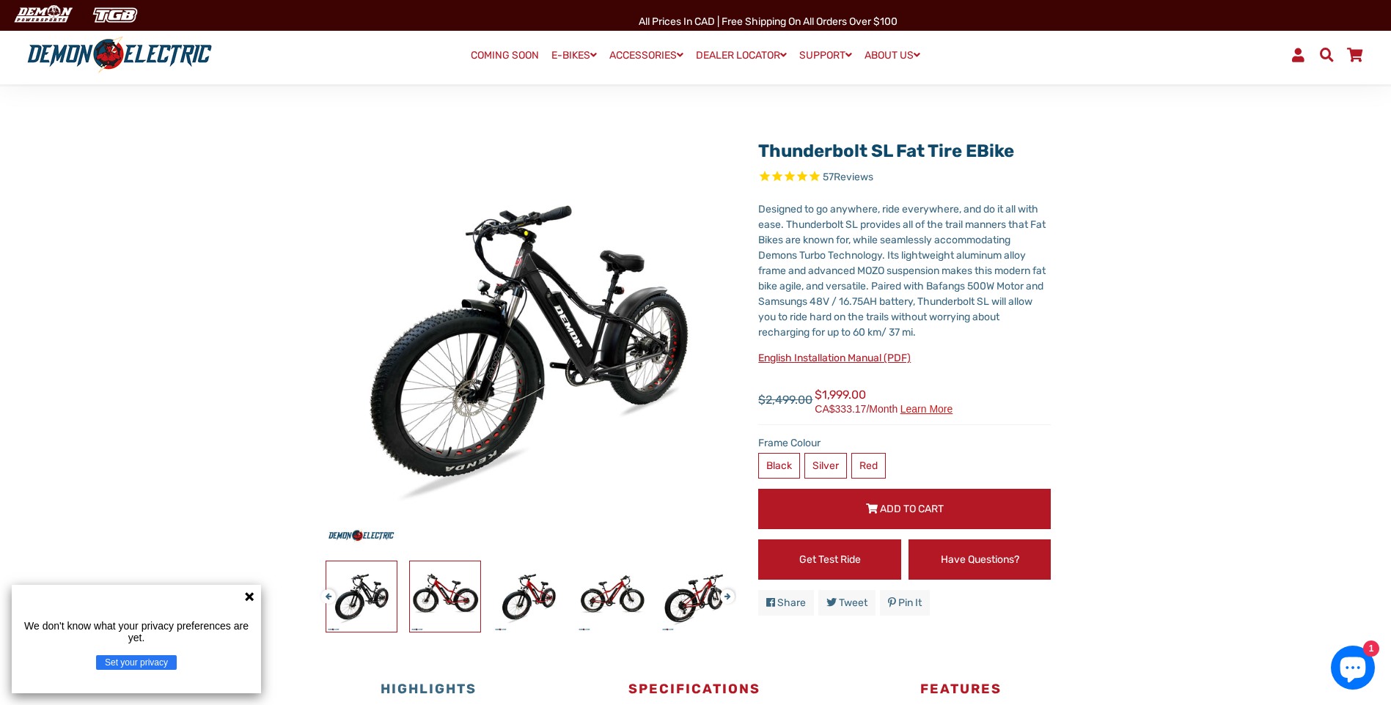
click at [475, 600] on img at bounding box center [445, 597] width 70 height 70
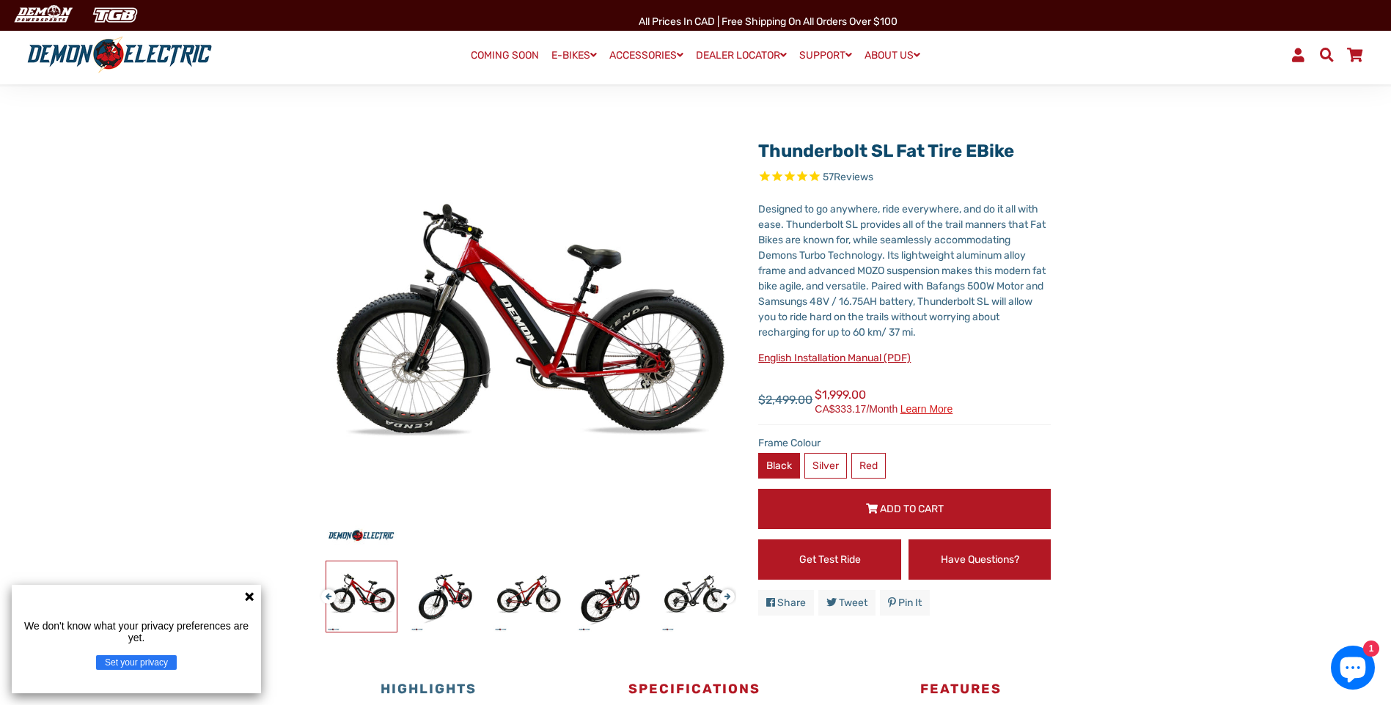
click at [776, 460] on label "Black" at bounding box center [779, 466] width 42 height 26
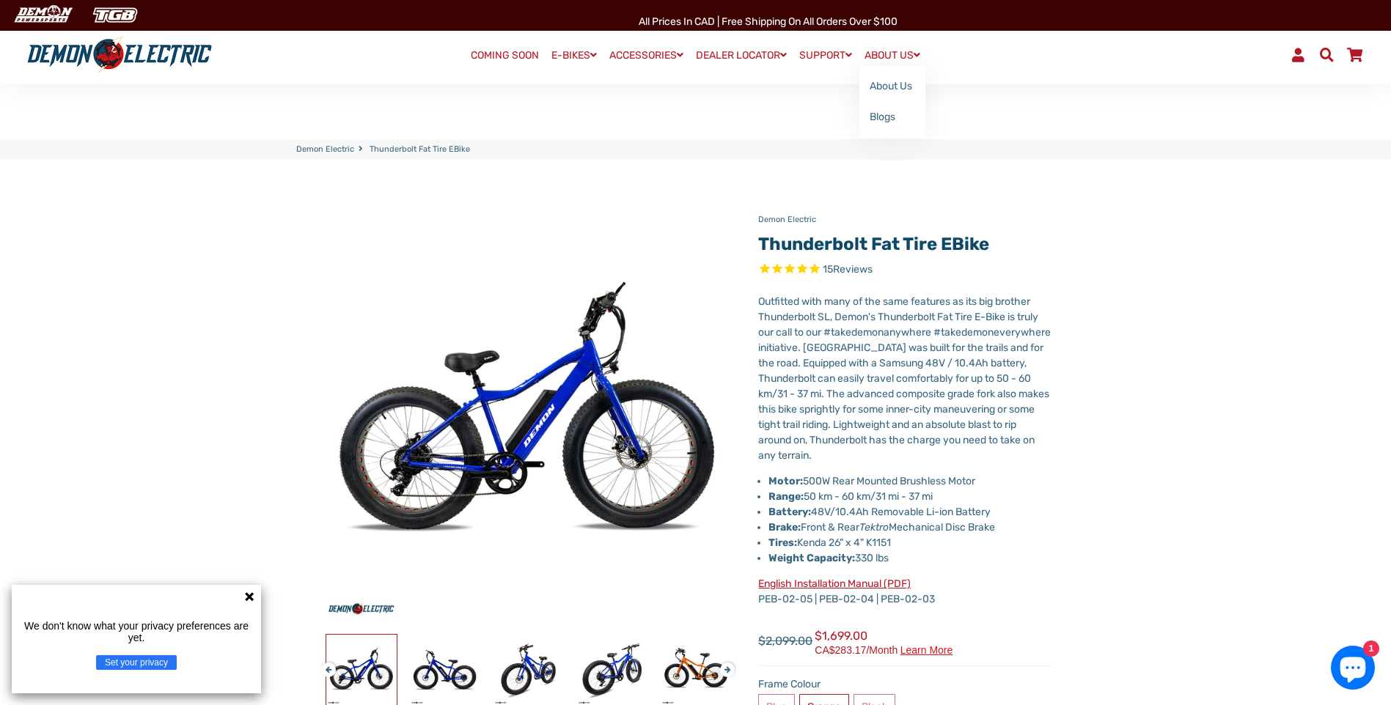
select select "******"
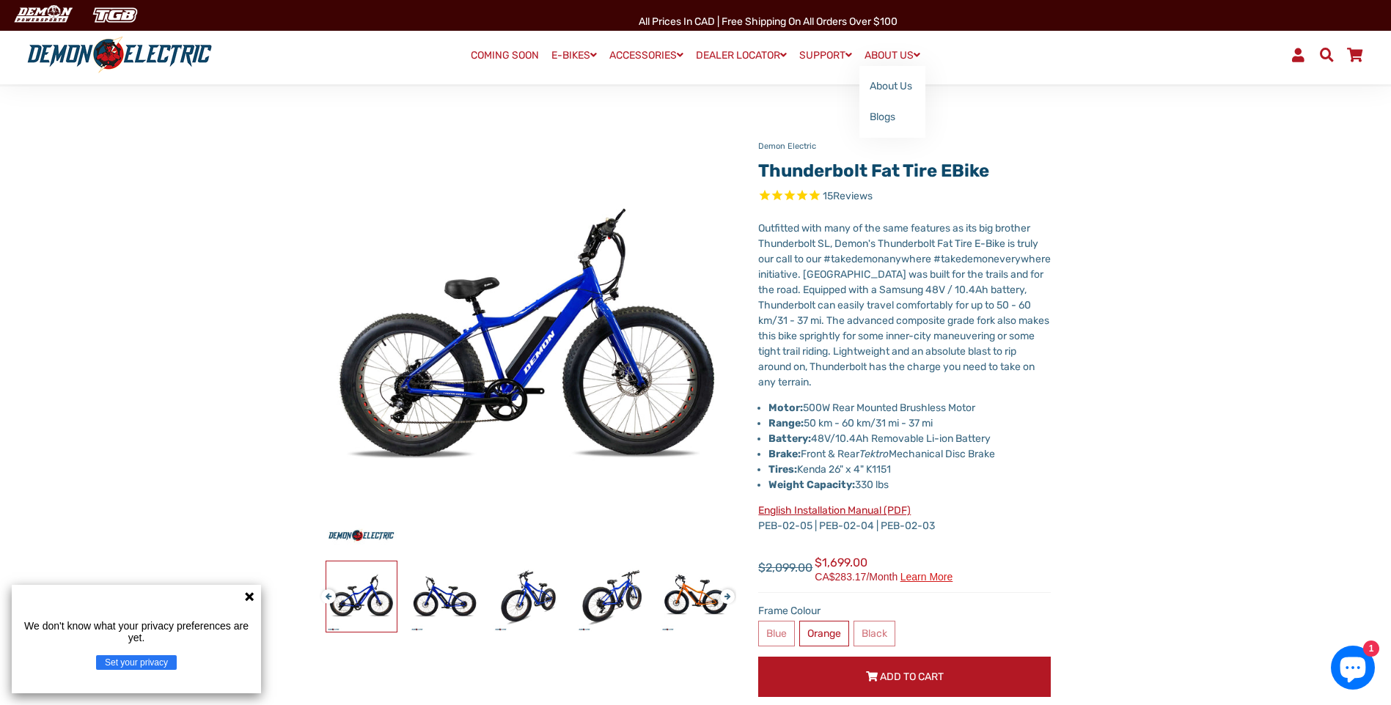
scroll to position [73, 0]
